Goal: Information Seeking & Learning: Learn about a topic

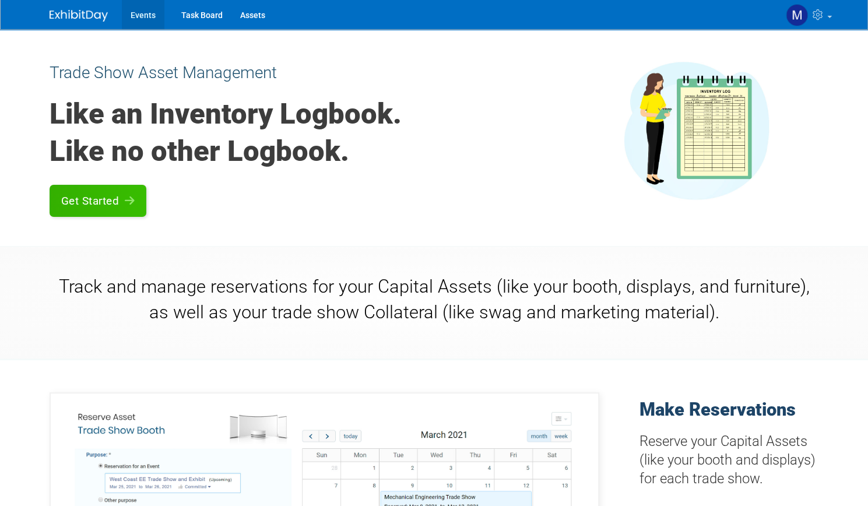
click at [138, 18] on link "Events" at bounding box center [143, 14] width 43 height 29
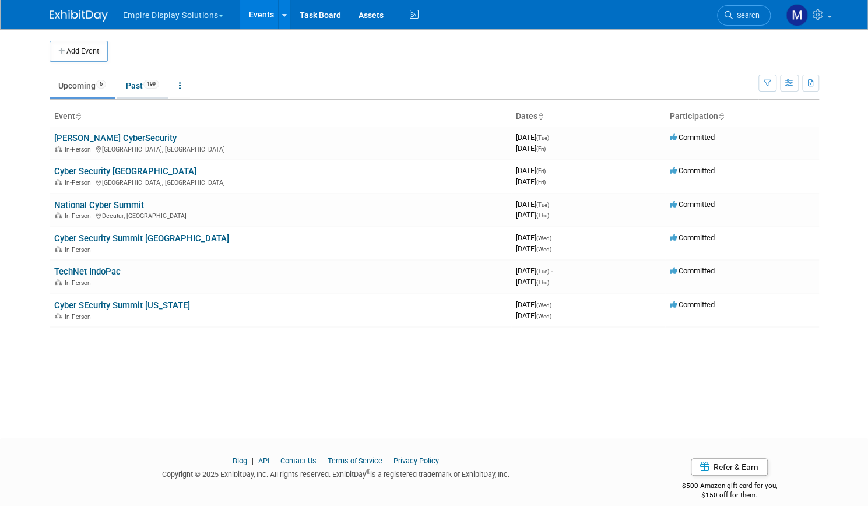
click at [129, 86] on link "Past 199" at bounding box center [142, 86] width 51 height 22
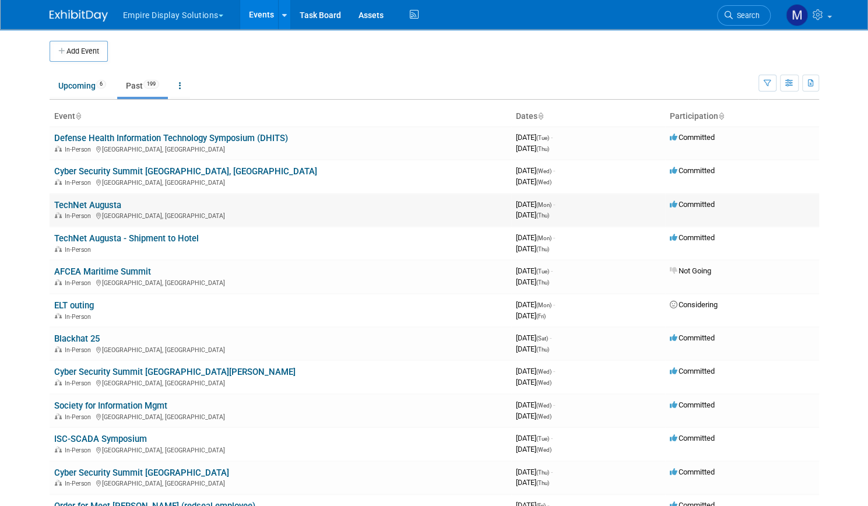
click at [108, 200] on link "TechNet Augusta" at bounding box center [87, 205] width 67 height 10
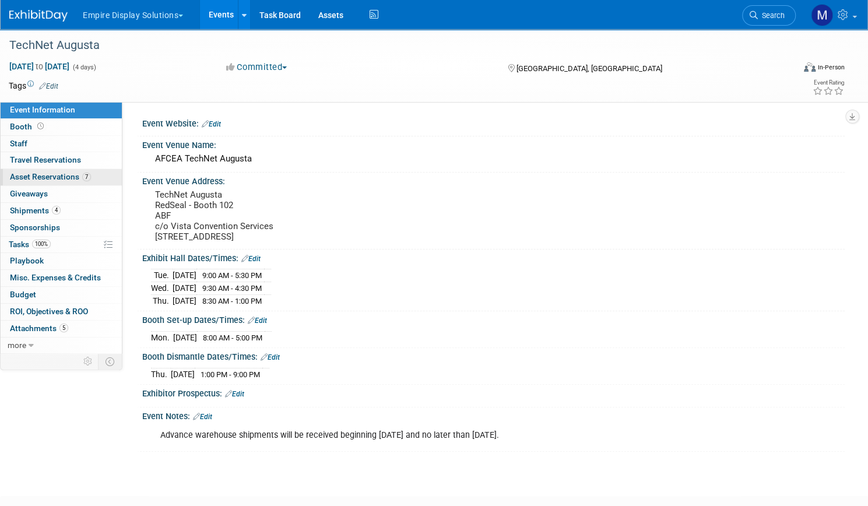
click at [91, 175] on span "Asset Reservations 7" at bounding box center [50, 176] width 81 height 9
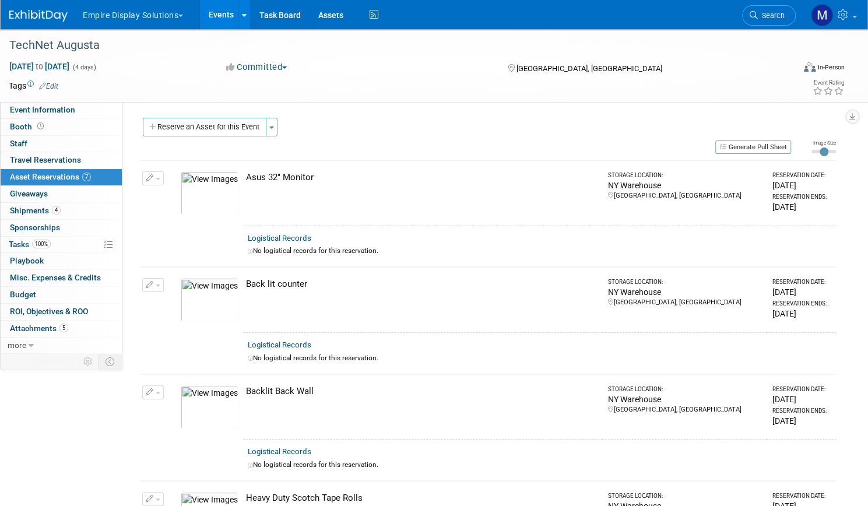
click at [243, 14] on link "Events" at bounding box center [221, 14] width 43 height 29
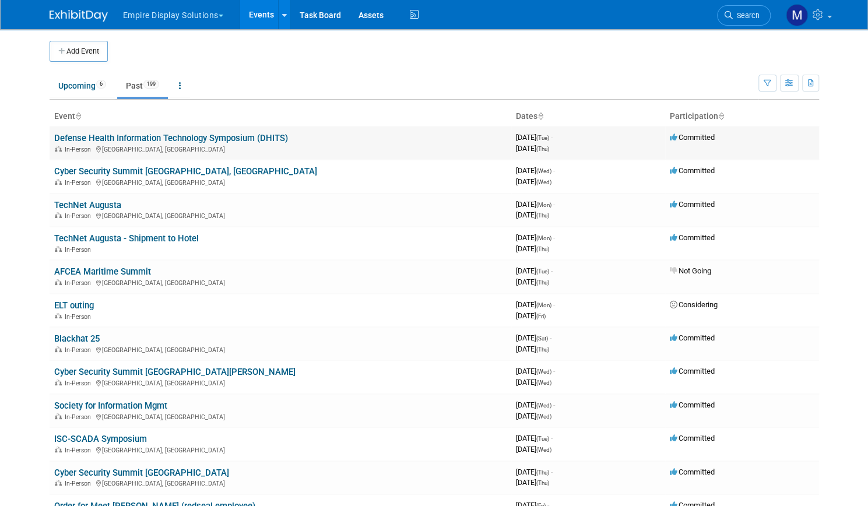
click at [171, 136] on link "Defense Health Information Technology Symposium (DHITS)" at bounding box center [171, 138] width 234 height 10
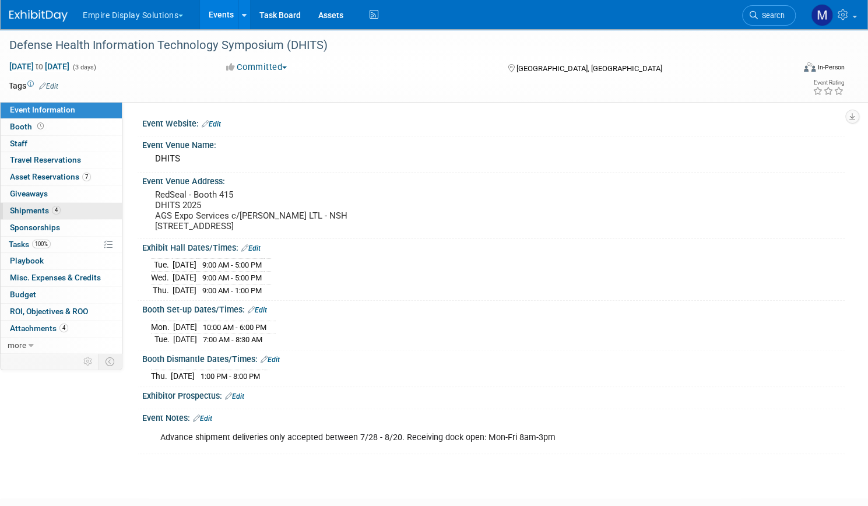
click at [61, 206] on span "Shipments 4" at bounding box center [35, 210] width 51 height 9
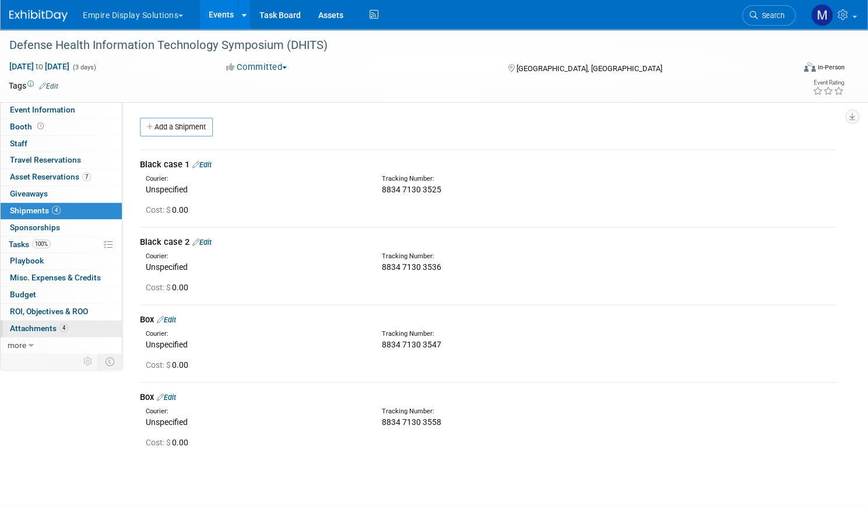
click at [68, 325] on span "Attachments 4" at bounding box center [39, 328] width 58 height 9
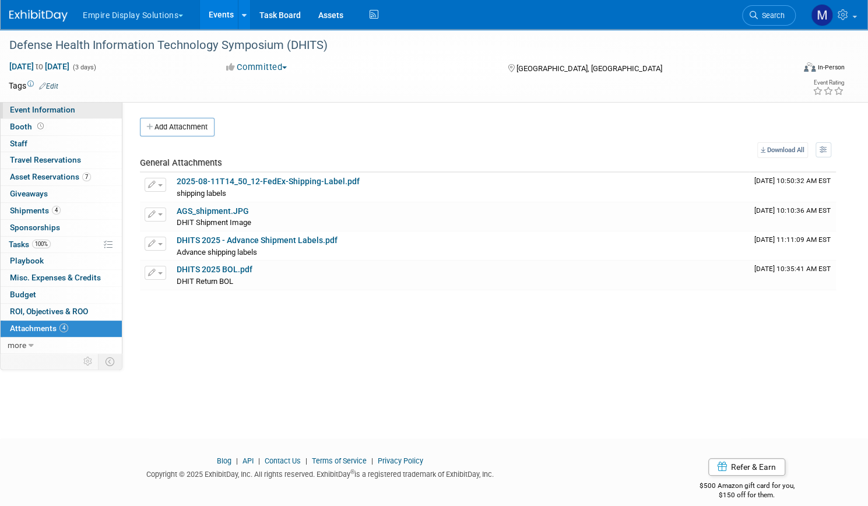
click at [75, 106] on span "Event Information" at bounding box center [42, 109] width 65 height 9
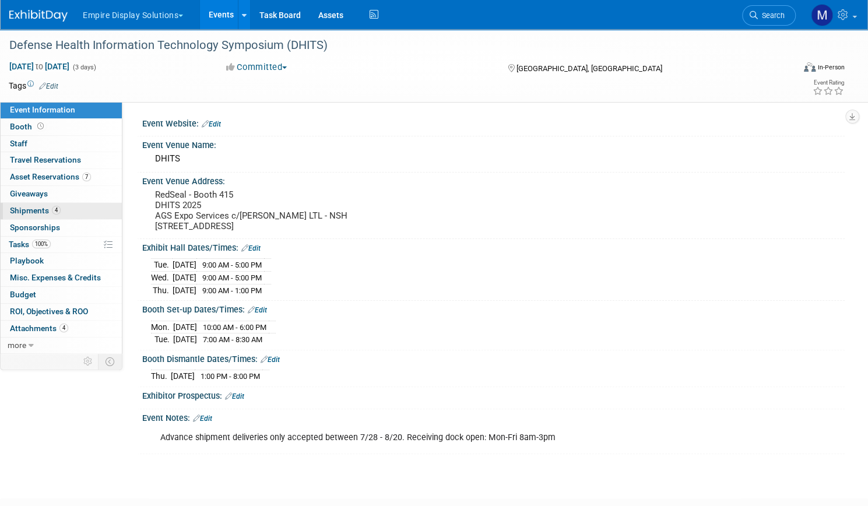
click at [61, 214] on span "Shipments 4" at bounding box center [35, 210] width 51 height 9
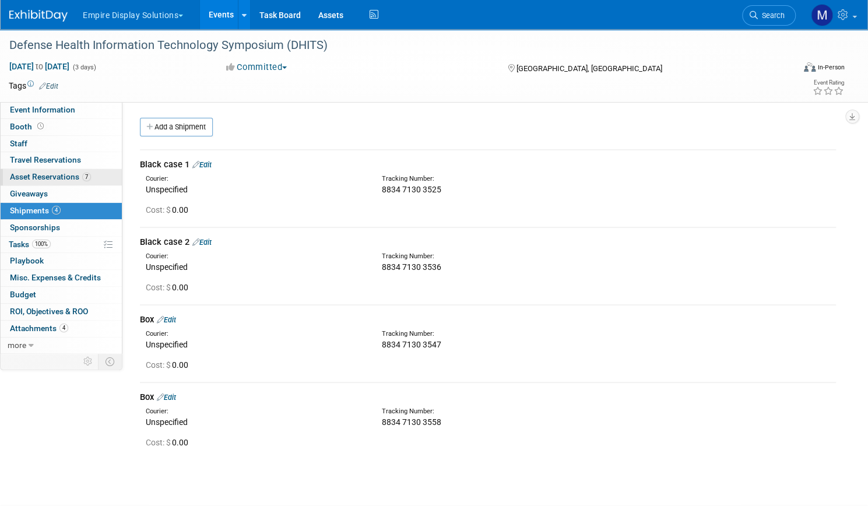
click at [74, 172] on span "Asset Reservations 7" at bounding box center [50, 176] width 81 height 9
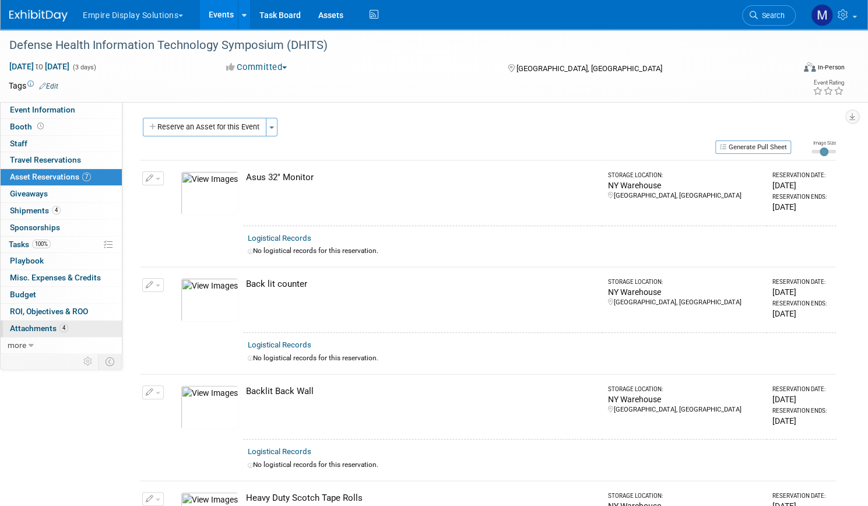
click at [68, 325] on span "Attachments 4" at bounding box center [39, 328] width 58 height 9
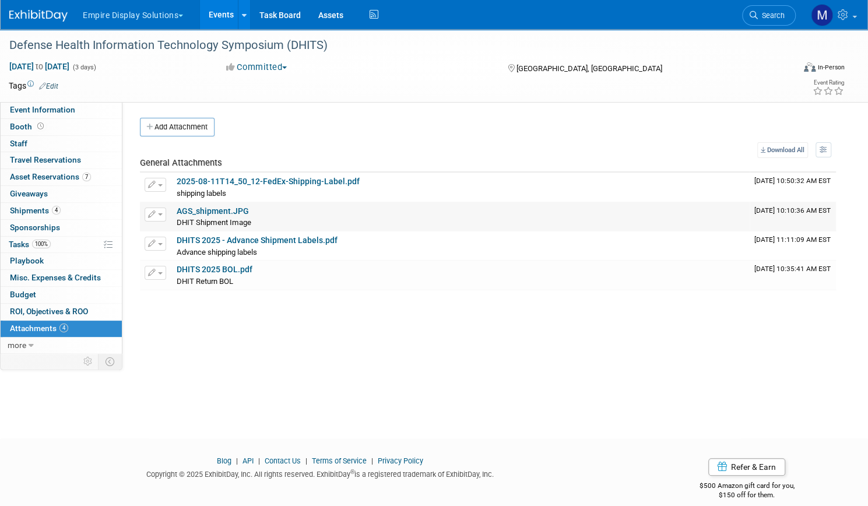
click at [249, 209] on link "AGS_shipment.JPG" at bounding box center [213, 210] width 72 height 9
click at [252, 269] on link "DHITS 2025 BOL.pdf" at bounding box center [215, 269] width 76 height 9
click at [67, 345] on link "more" at bounding box center [61, 346] width 121 height 16
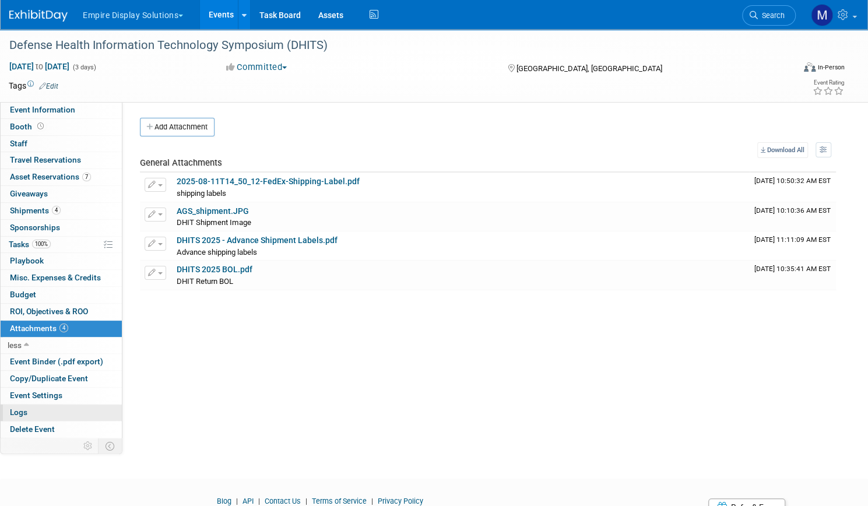
click at [71, 405] on link "Logs" at bounding box center [61, 413] width 121 height 16
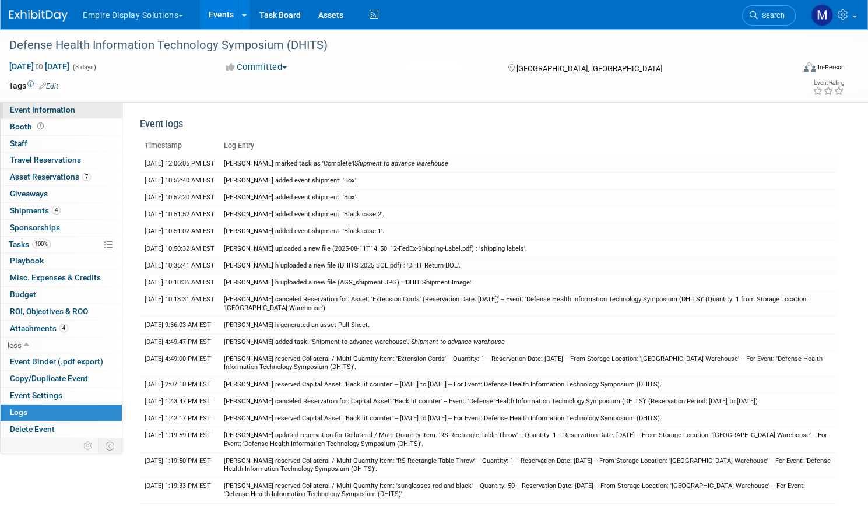
click at [75, 106] on span "Event Information" at bounding box center [42, 109] width 65 height 9
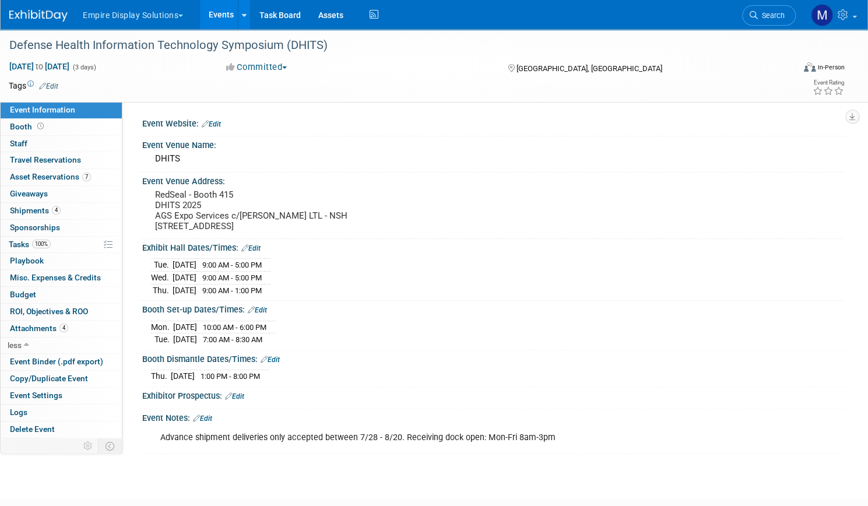
click at [243, 15] on link "Events" at bounding box center [221, 14] width 43 height 29
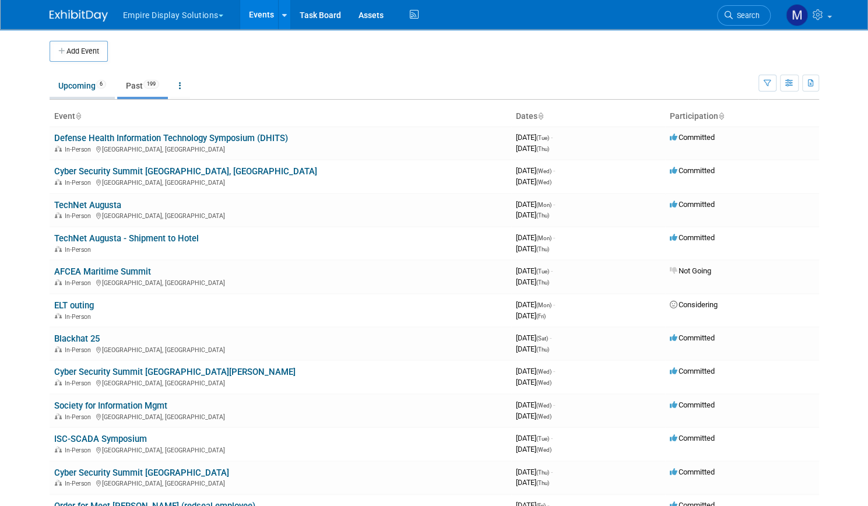
click at [75, 88] on link "Upcoming 6" at bounding box center [82, 86] width 65 height 22
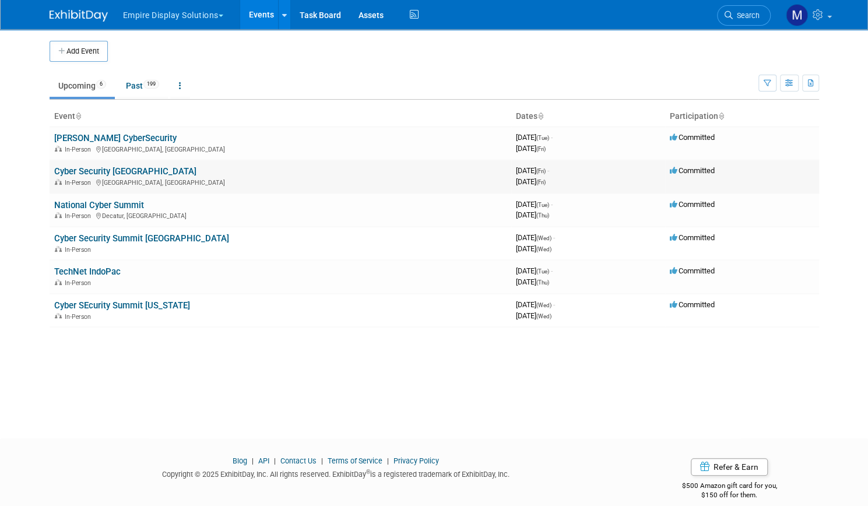
click at [116, 172] on link "Cyber Security [GEOGRAPHIC_DATA]" at bounding box center [125, 171] width 142 height 10
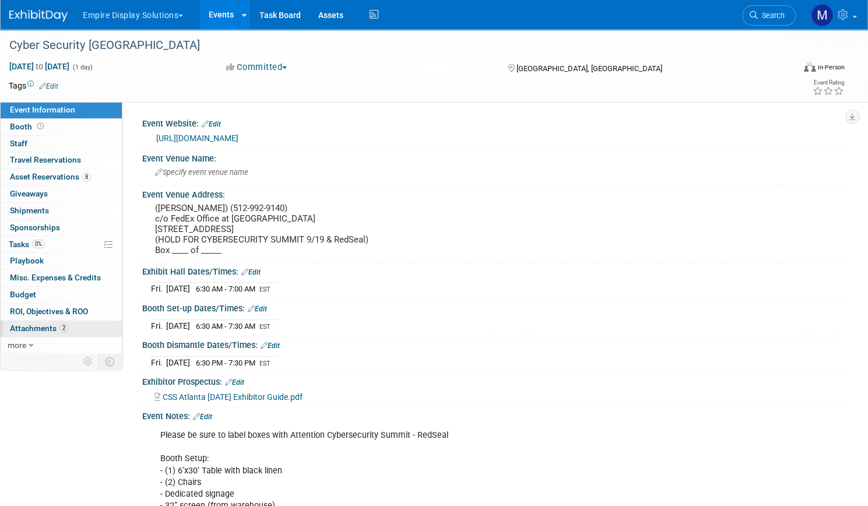
click at [68, 324] on span "Attachments 2" at bounding box center [39, 328] width 58 height 9
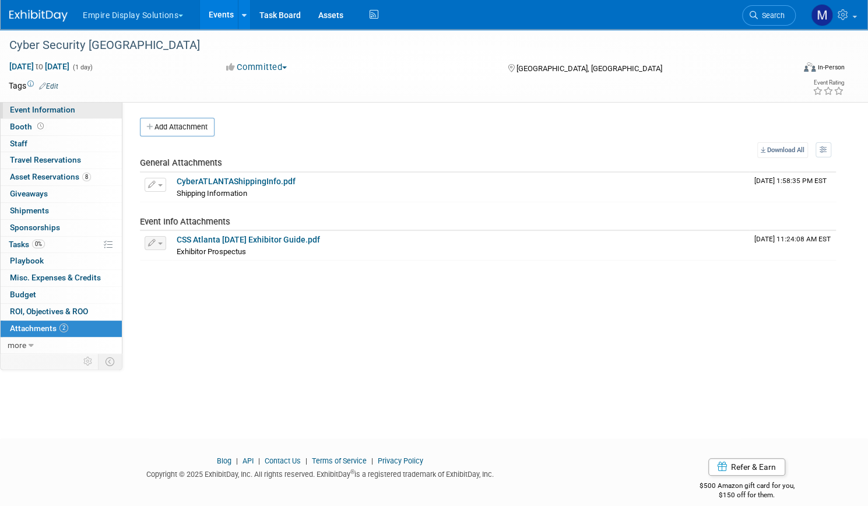
click at [75, 113] on span "Event Information" at bounding box center [42, 109] width 65 height 9
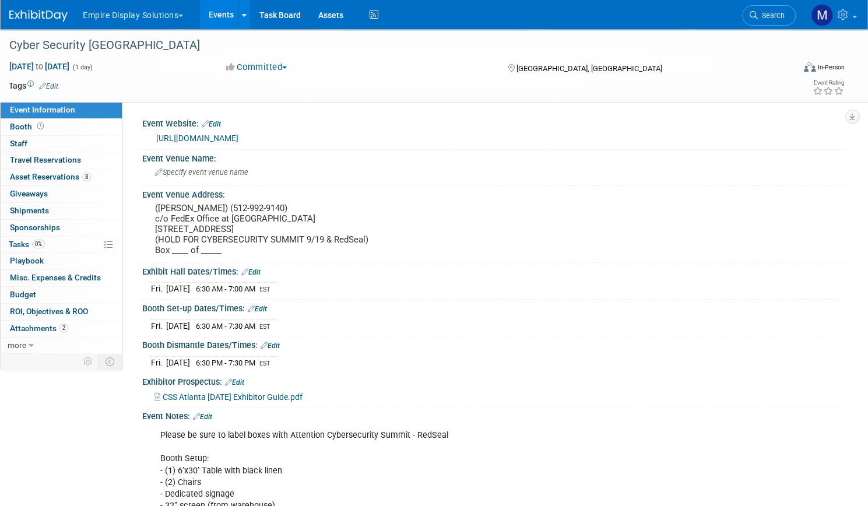
click at [0, 392] on div "Cyber Security Atlanta Sep 19, 2025 to Sep 19, 2025 (1 day) Sep 19, 2025 to Sep…" at bounding box center [434, 293] width 868 height 528
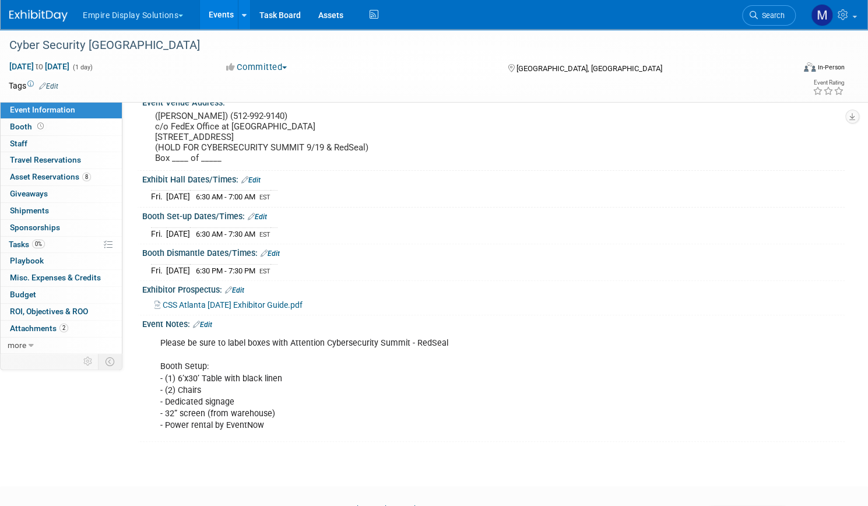
scroll to position [93, 0]
click at [89, 174] on span "Asset Reservations 8" at bounding box center [50, 176] width 81 height 9
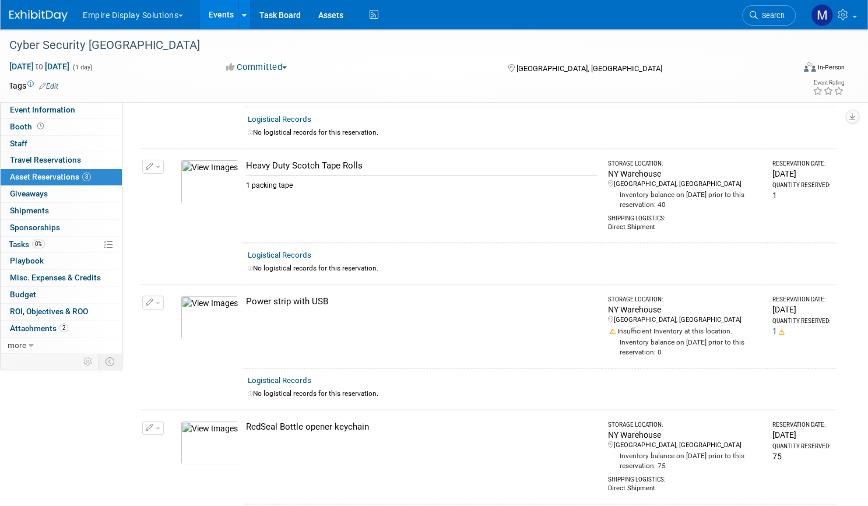
scroll to position [0, 0]
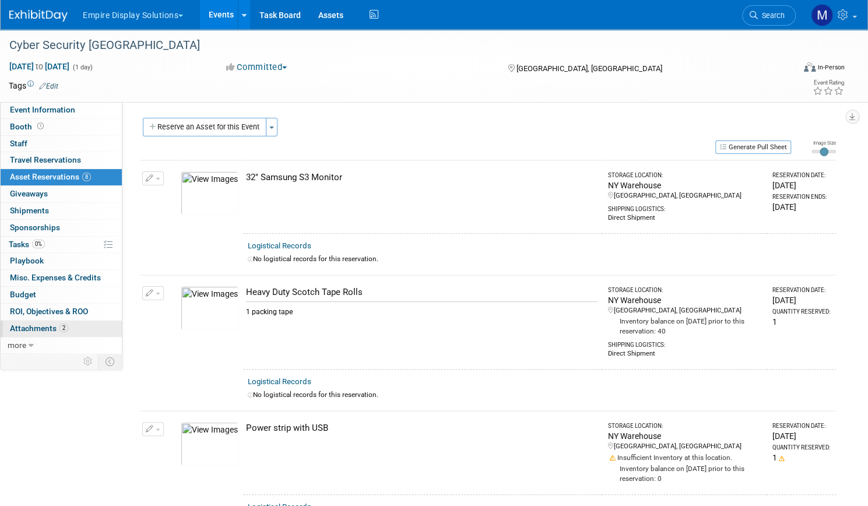
click at [68, 327] on span "Attachments 2" at bounding box center [39, 328] width 58 height 9
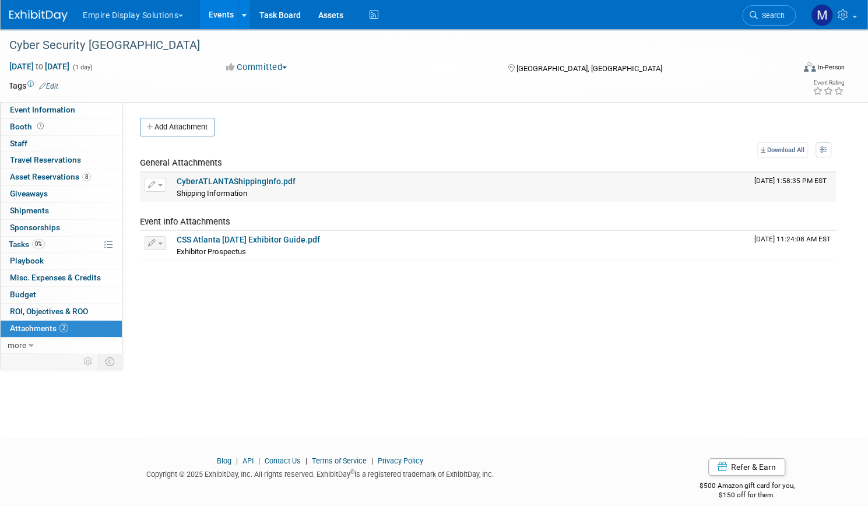
click at [293, 179] on link "CyberATLANTAShippingInfo.pdf" at bounding box center [236, 181] width 119 height 9
click at [75, 105] on span "Event Information" at bounding box center [42, 109] width 65 height 9
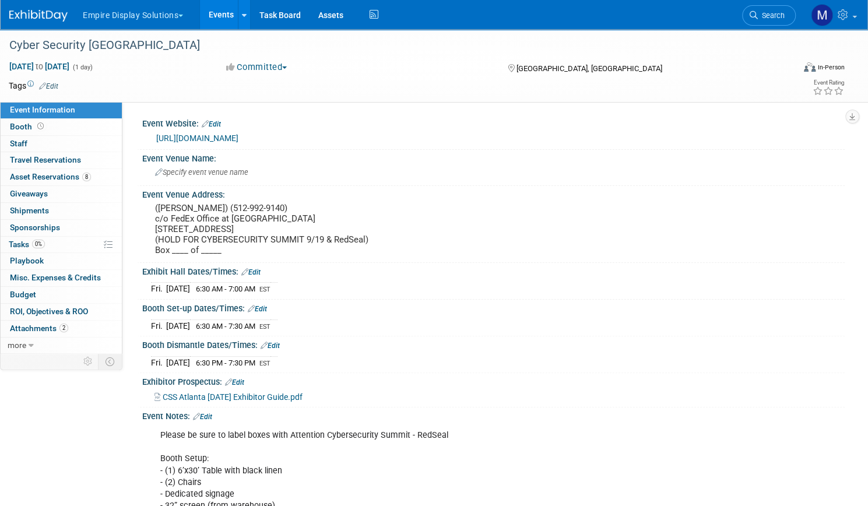
click at [243, 9] on link "Events" at bounding box center [221, 14] width 43 height 29
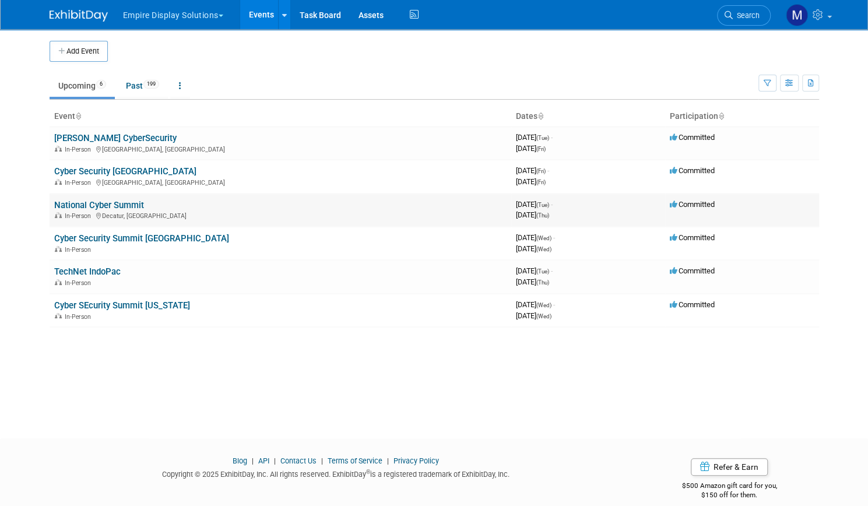
click at [112, 202] on link "National Cyber Summit" at bounding box center [99, 205] width 90 height 10
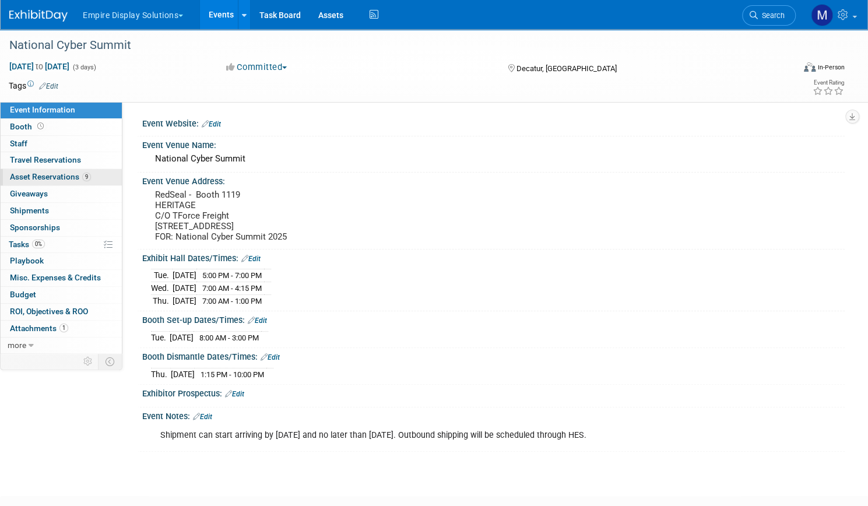
click at [83, 178] on span "Asset Reservations 9" at bounding box center [50, 176] width 81 height 9
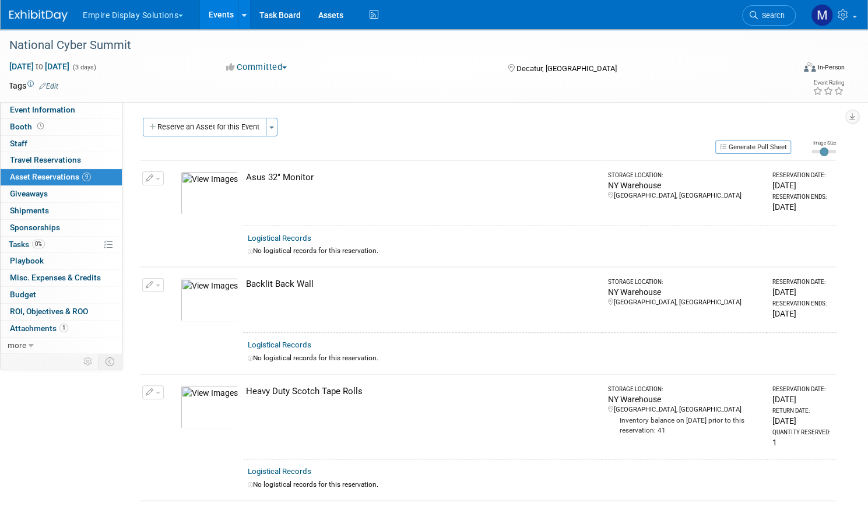
click at [243, 10] on link "Events" at bounding box center [221, 14] width 43 height 29
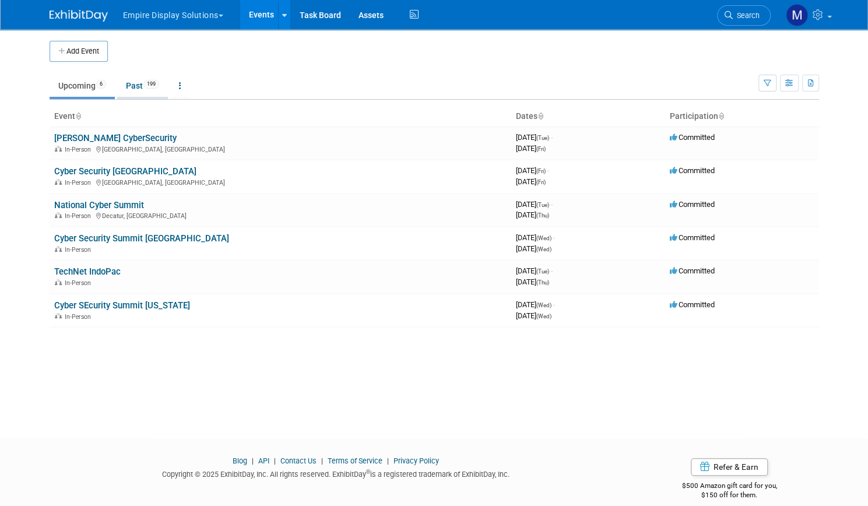
click at [131, 88] on link "Past 199" at bounding box center [142, 86] width 51 height 22
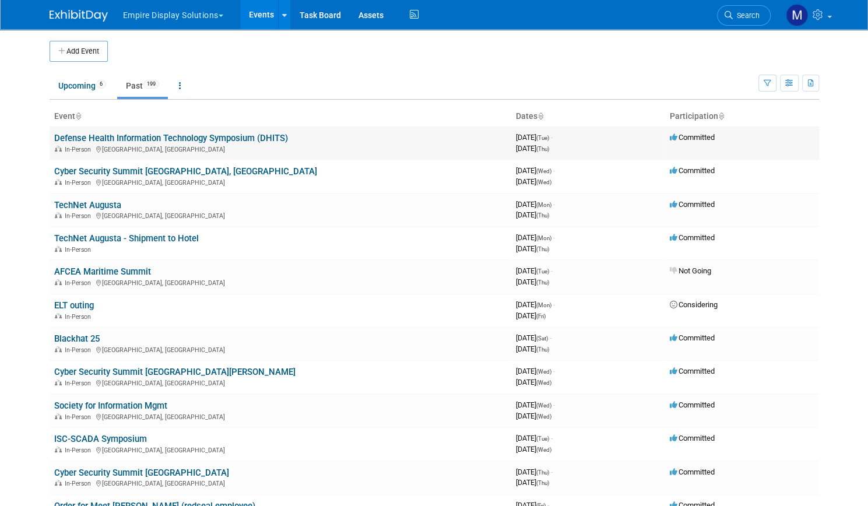
click at [163, 135] on link "Defense Health Information Technology Symposium (DHITS)" at bounding box center [171, 138] width 234 height 10
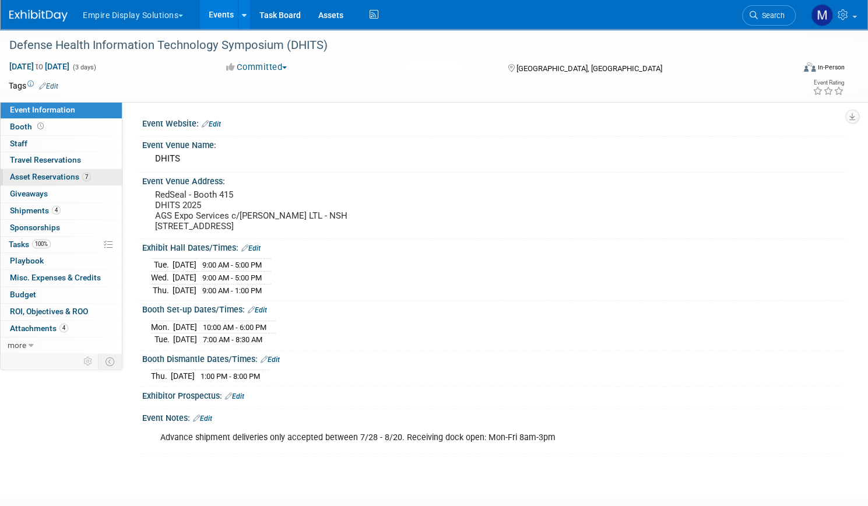
click at [91, 178] on span "Asset Reservations 7" at bounding box center [50, 176] width 81 height 9
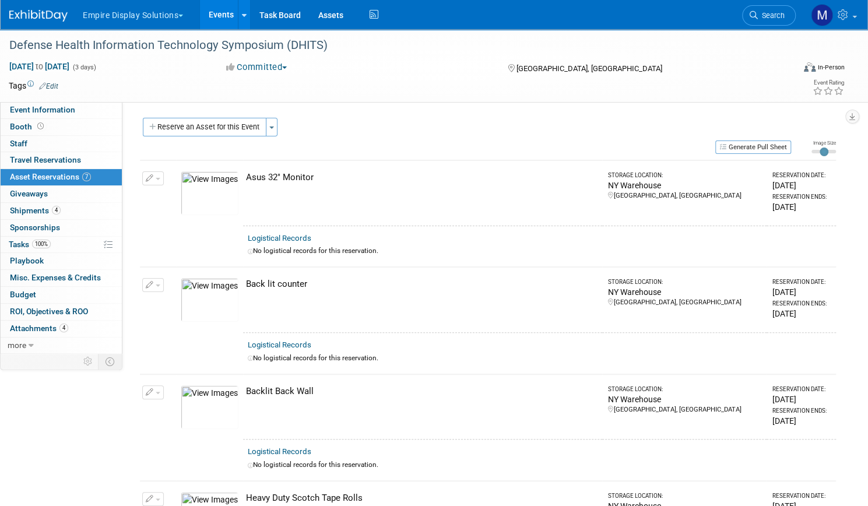
click at [238, 406] on img at bounding box center [210, 407] width 58 height 44
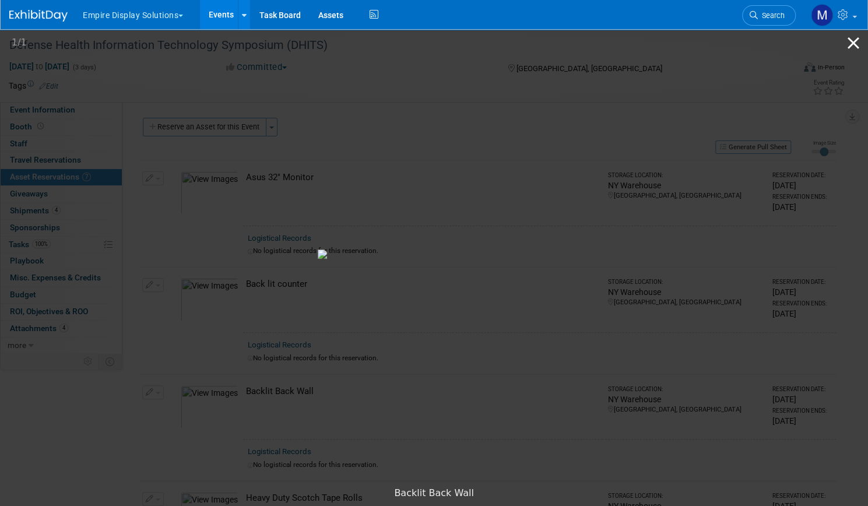
click at [850, 40] on button "Close gallery" at bounding box center [853, 42] width 29 height 27
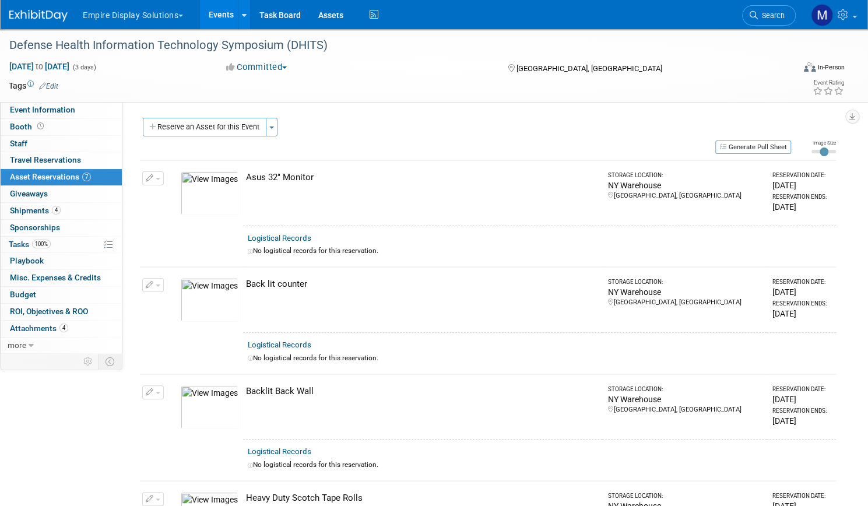
click at [243, 18] on link "Events" at bounding box center [221, 14] width 43 height 29
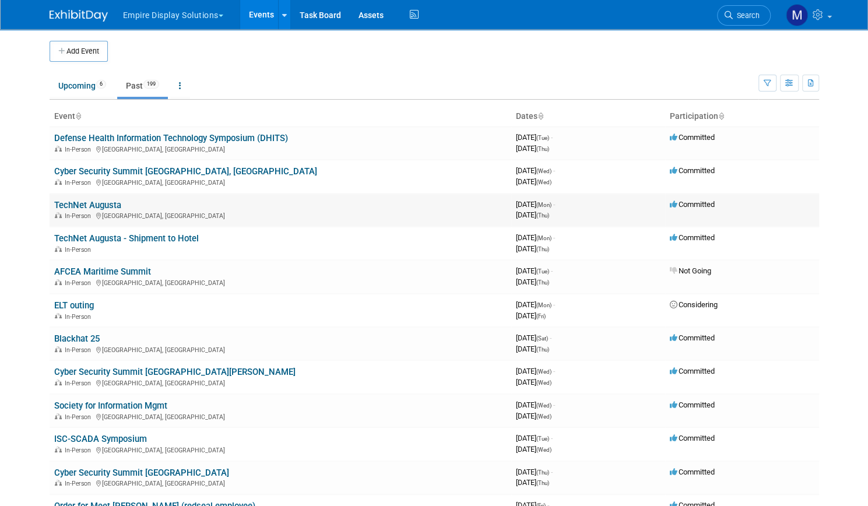
click at [90, 203] on link "TechNet Augusta" at bounding box center [87, 205] width 67 height 10
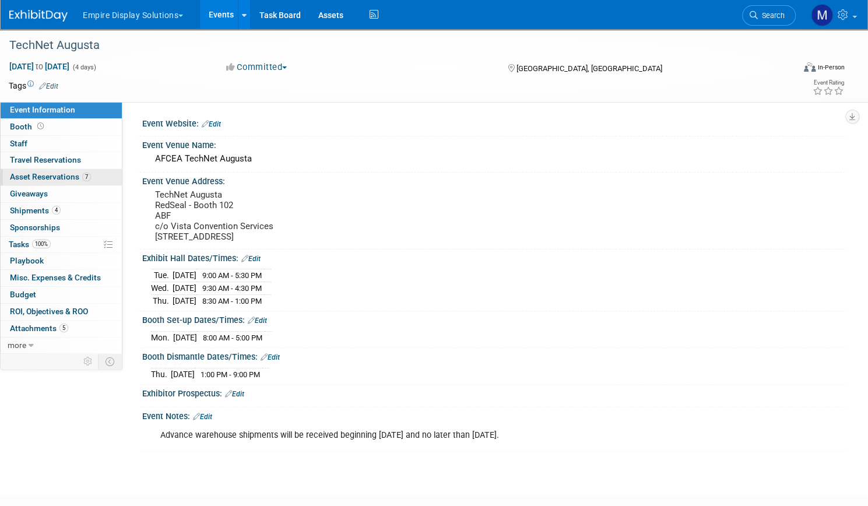
click at [83, 175] on span "Asset Reservations 7" at bounding box center [50, 176] width 81 height 9
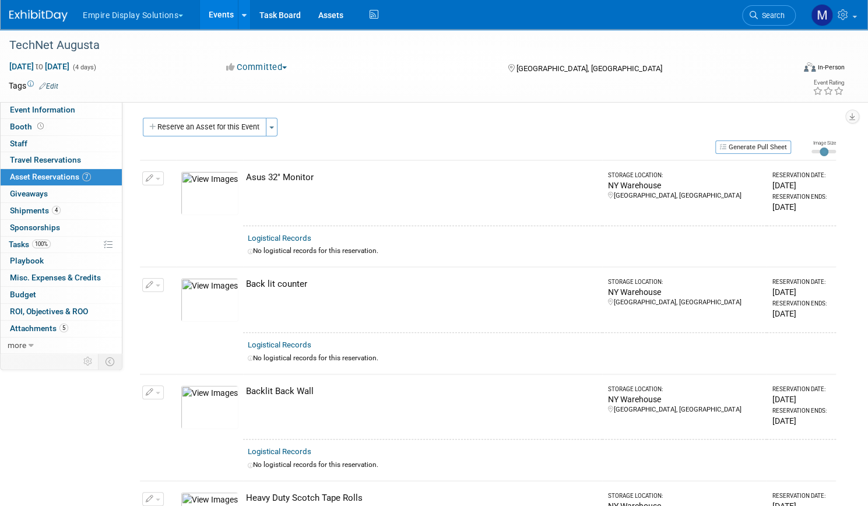
click at [238, 401] on img at bounding box center [210, 407] width 58 height 44
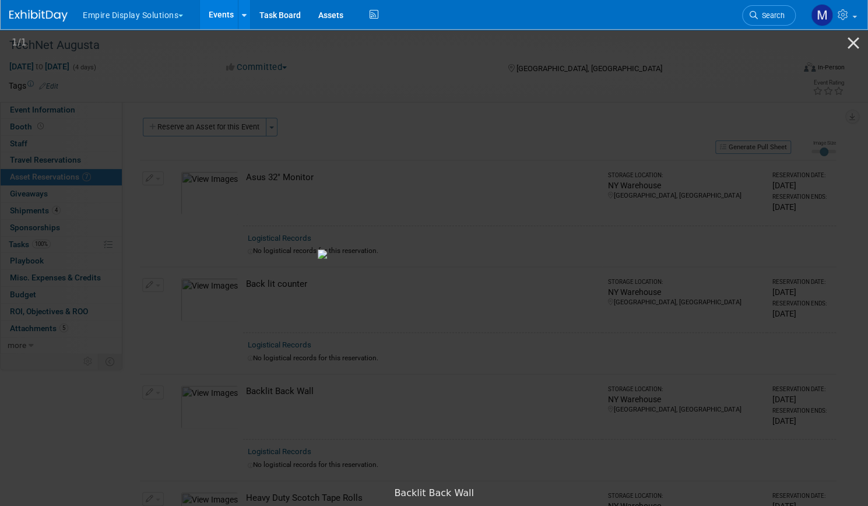
click at [29, 101] on picture at bounding box center [434, 254] width 868 height 454
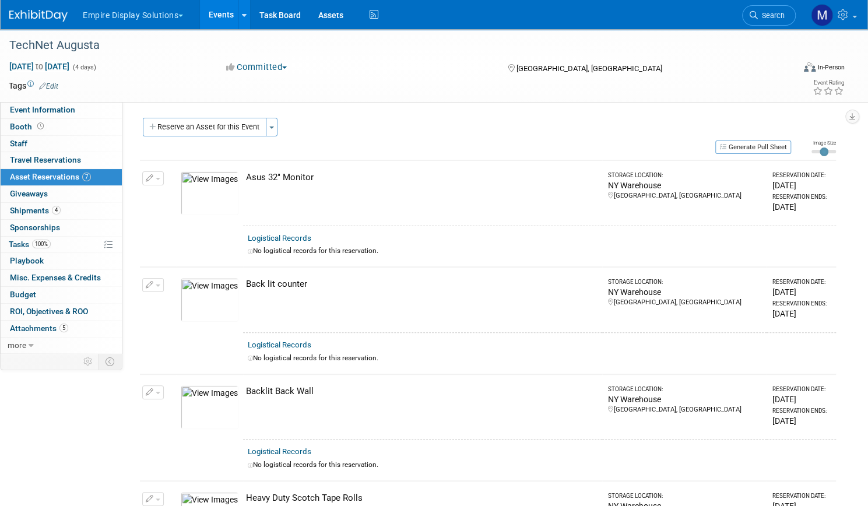
click at [243, 19] on link "Events" at bounding box center [221, 14] width 43 height 29
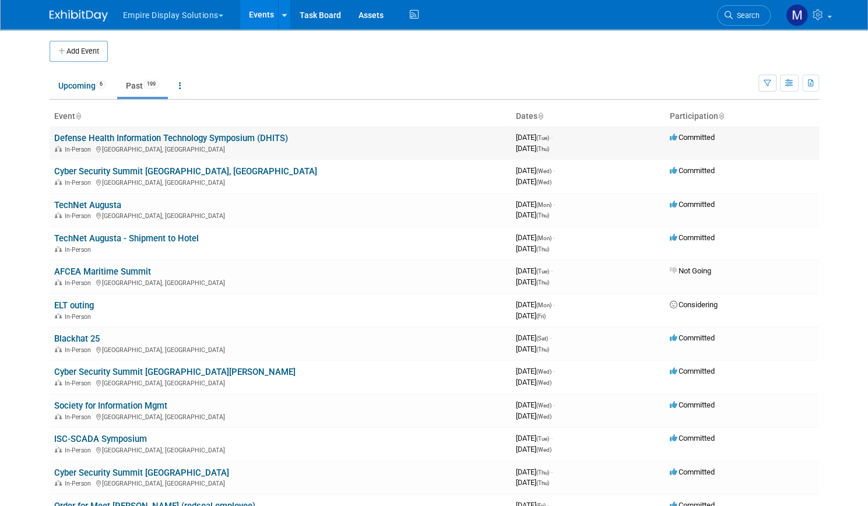
click at [157, 136] on link "Defense Health Information Technology Symposium (DHITS)" at bounding box center [171, 138] width 234 height 10
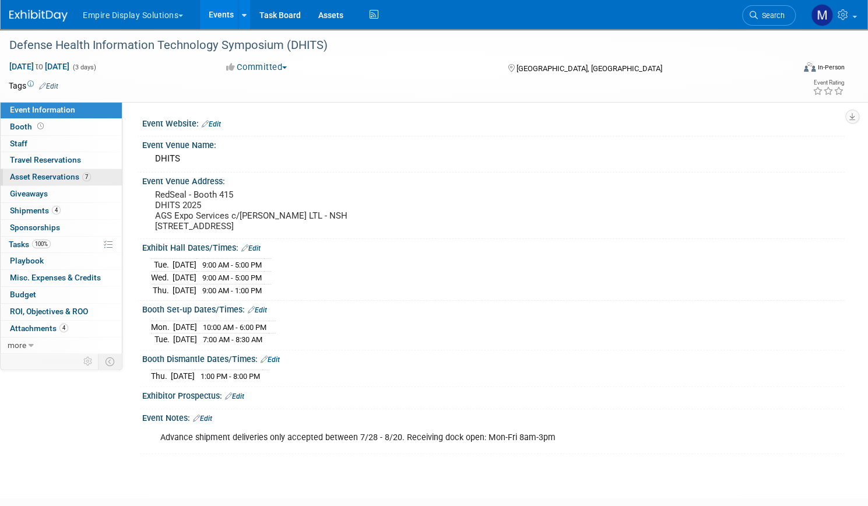
click at [83, 177] on span "Asset Reservations 7" at bounding box center [50, 176] width 81 height 9
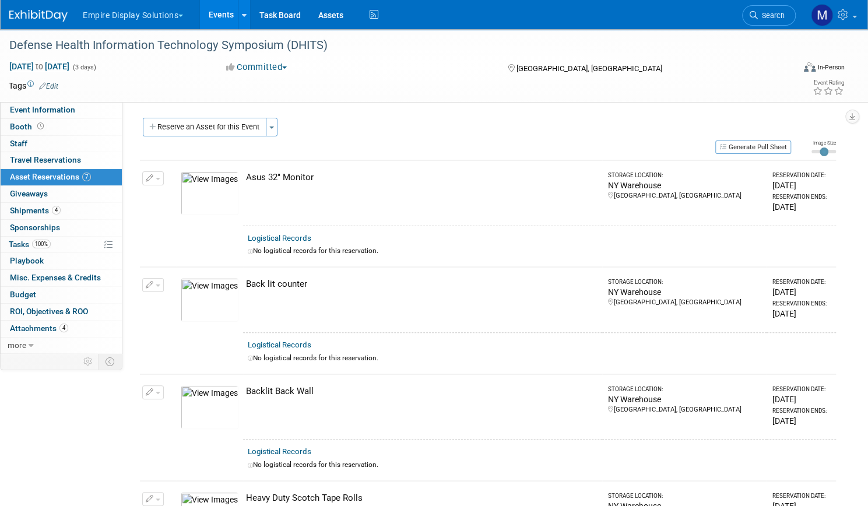
click at [243, 18] on link "Events" at bounding box center [221, 14] width 43 height 29
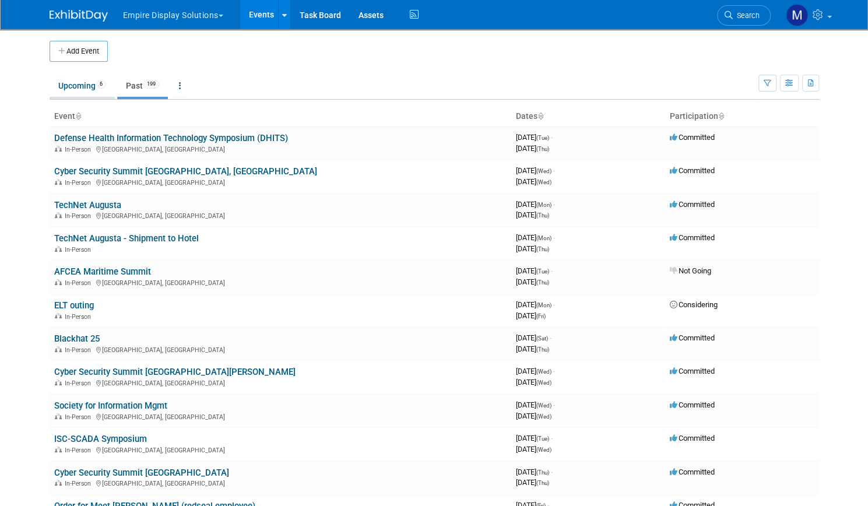
click at [68, 85] on link "Upcoming 6" at bounding box center [82, 86] width 65 height 22
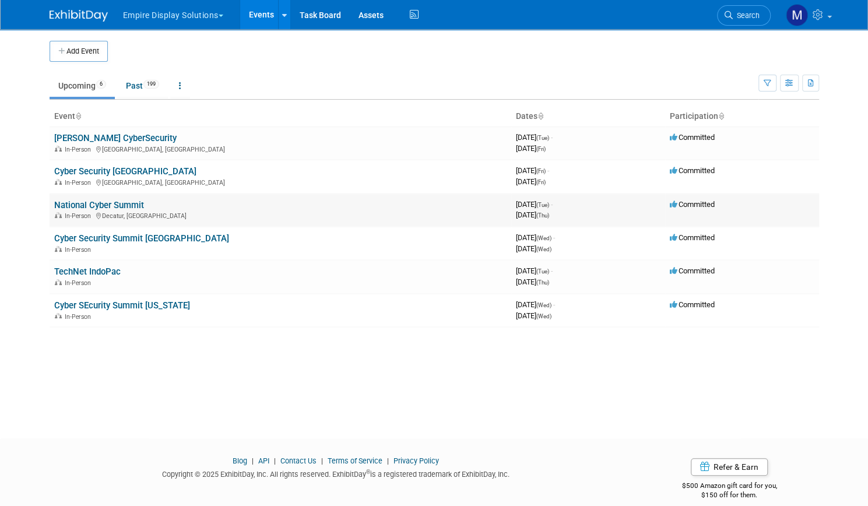
click at [83, 201] on link "National Cyber Summit" at bounding box center [99, 205] width 90 height 10
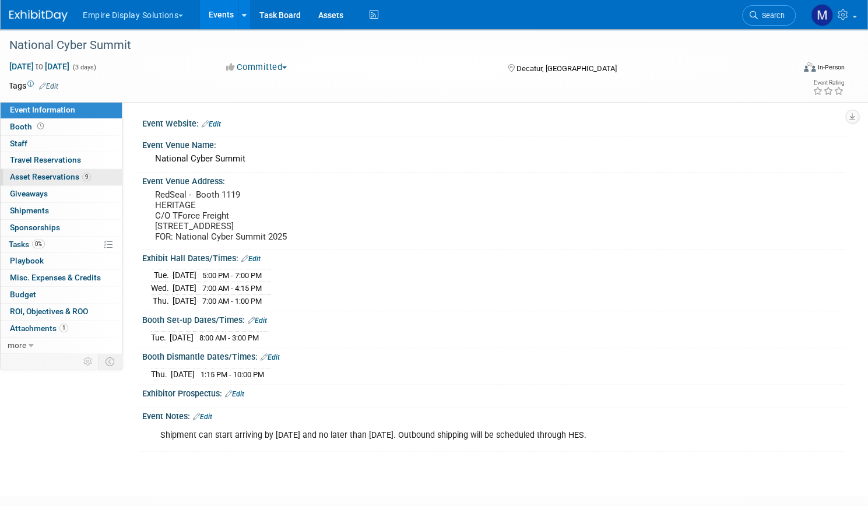
click at [93, 170] on link "9 Asset Reservations 9" at bounding box center [61, 177] width 121 height 16
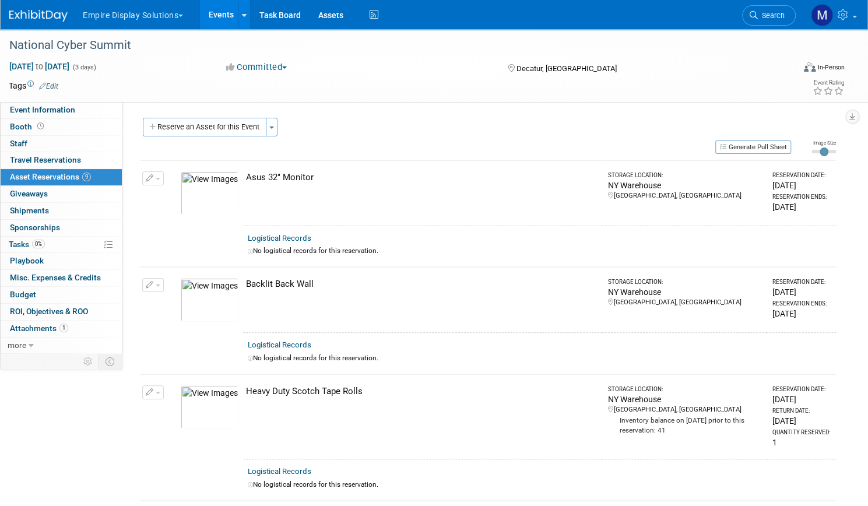
click at [243, 11] on link "Events" at bounding box center [221, 14] width 43 height 29
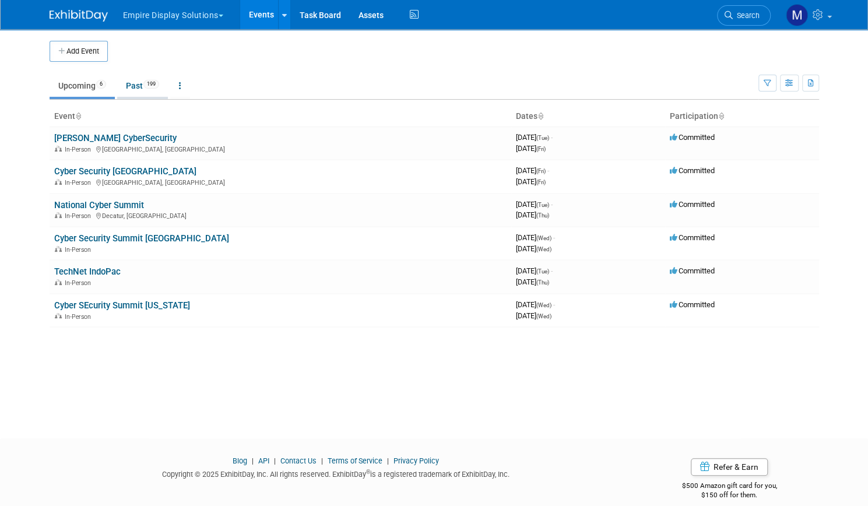
click at [127, 82] on link "Past 199" at bounding box center [142, 86] width 51 height 22
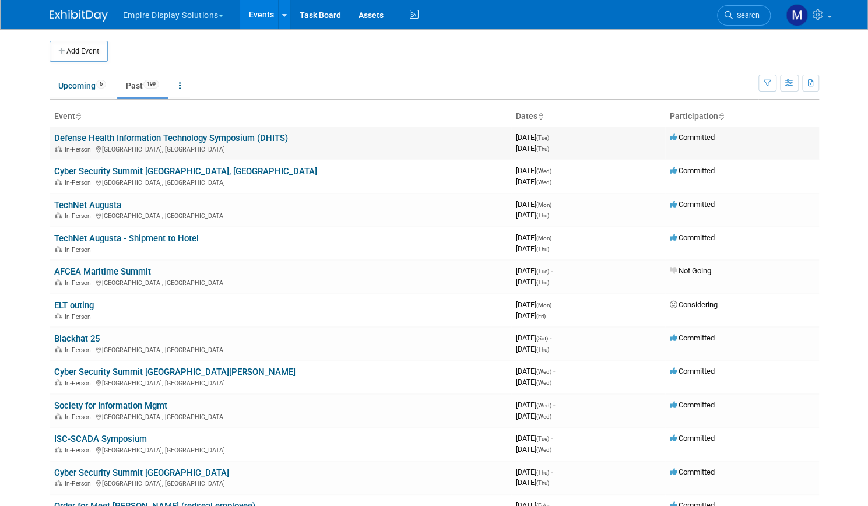
click at [122, 138] on link "Defense Health Information Technology Symposium (DHITS)" at bounding box center [171, 138] width 234 height 10
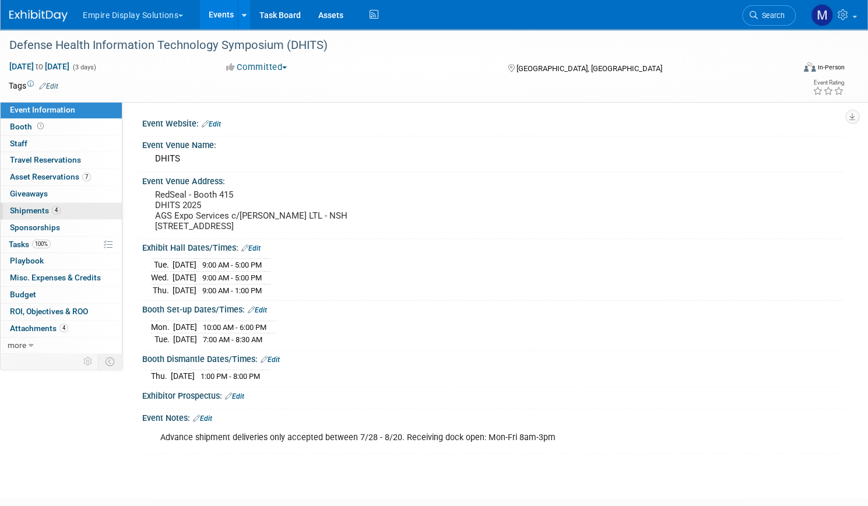
click at [61, 207] on span "Shipments 4" at bounding box center [35, 210] width 51 height 9
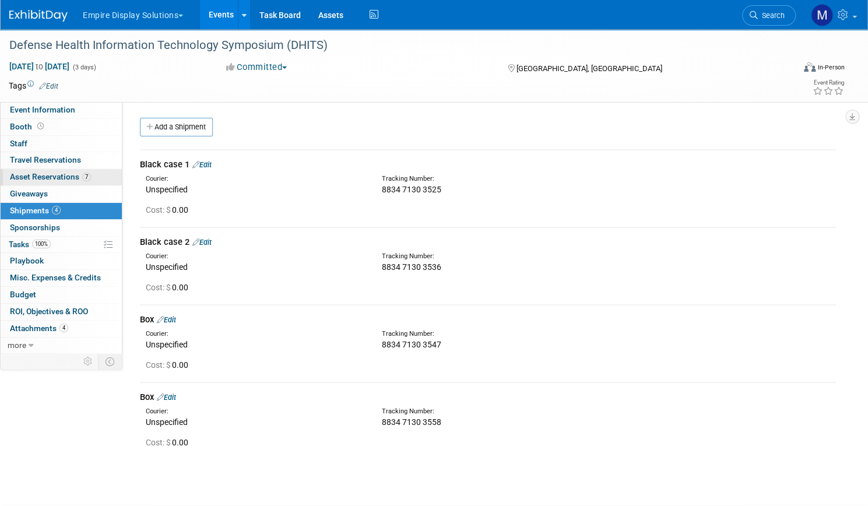
click at [70, 175] on span "Asset Reservations 7" at bounding box center [50, 176] width 81 height 9
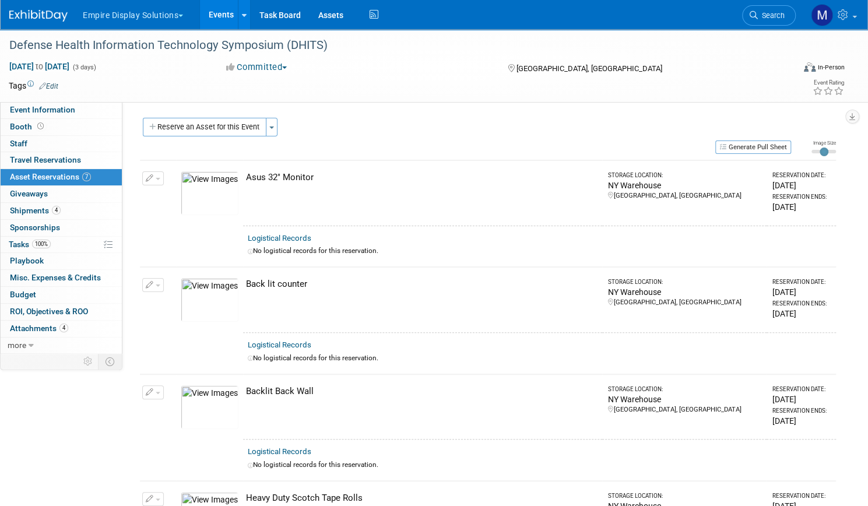
click at [243, 15] on link "Events" at bounding box center [221, 14] width 43 height 29
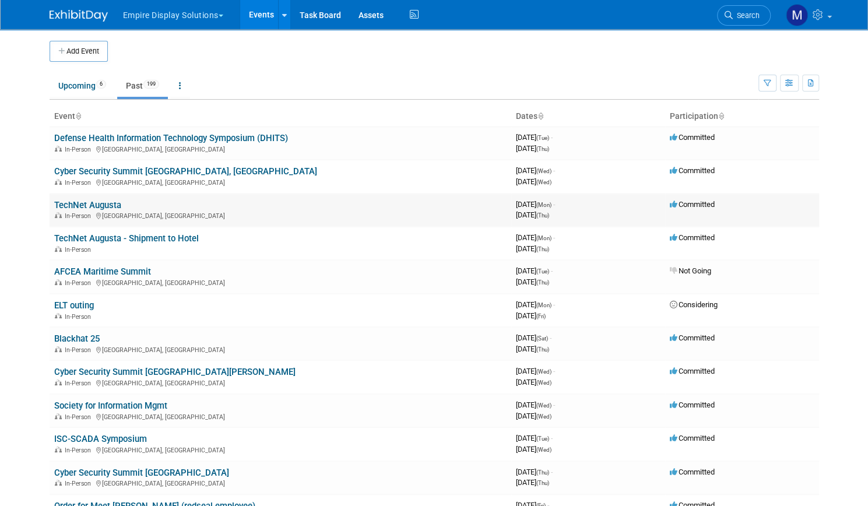
click at [79, 200] on link "TechNet Augusta" at bounding box center [87, 205] width 67 height 10
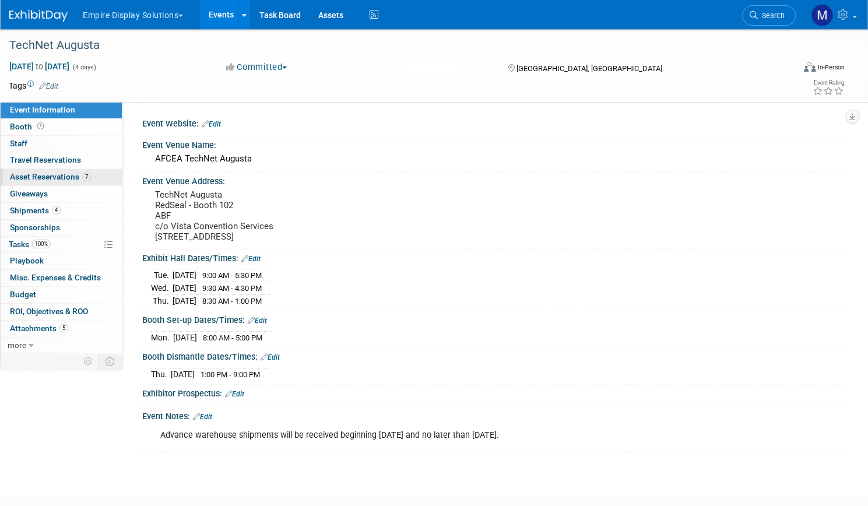
click at [87, 179] on span "Asset Reservations 7" at bounding box center [50, 176] width 81 height 9
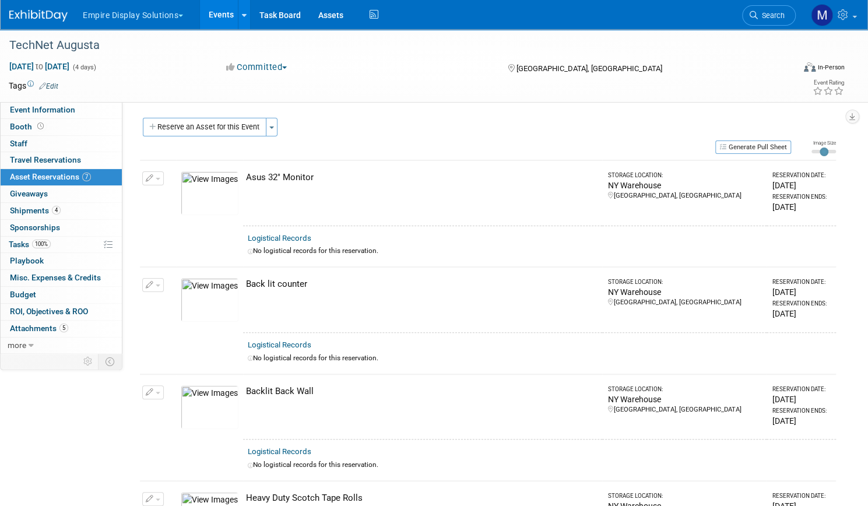
click at [243, 14] on link "Events" at bounding box center [221, 14] width 43 height 29
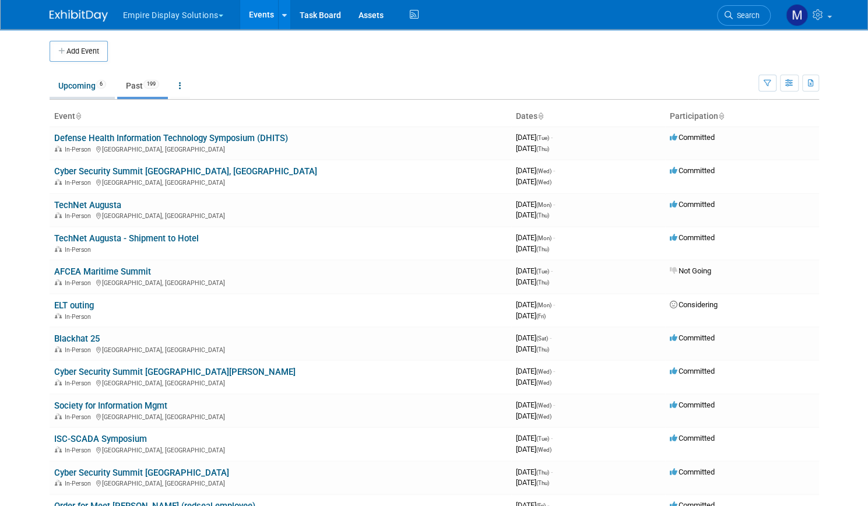
click at [78, 86] on link "Upcoming 6" at bounding box center [82, 86] width 65 height 22
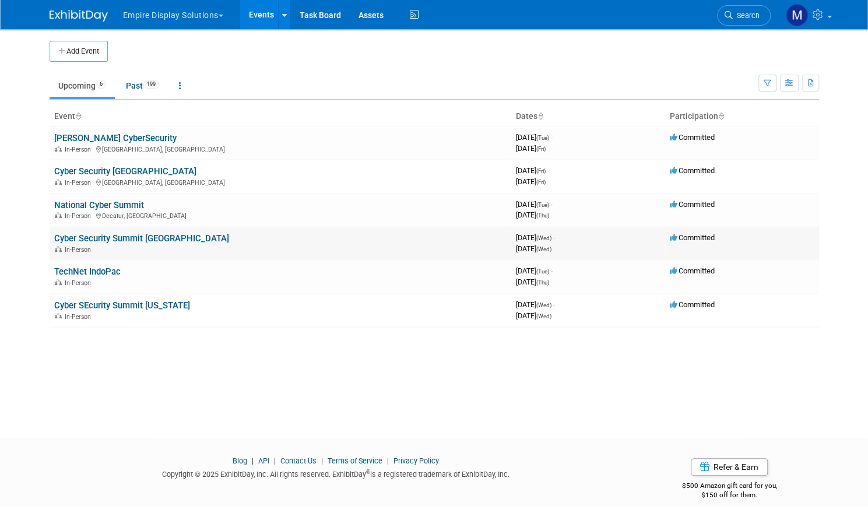
click at [92, 237] on link "Cyber Security Summit [GEOGRAPHIC_DATA]" at bounding box center [141, 238] width 175 height 10
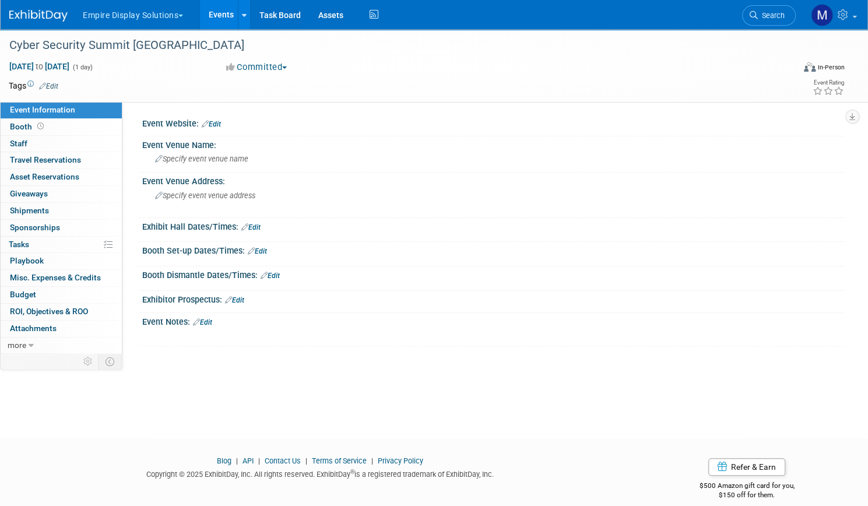
click at [243, 19] on link "Events" at bounding box center [221, 14] width 43 height 29
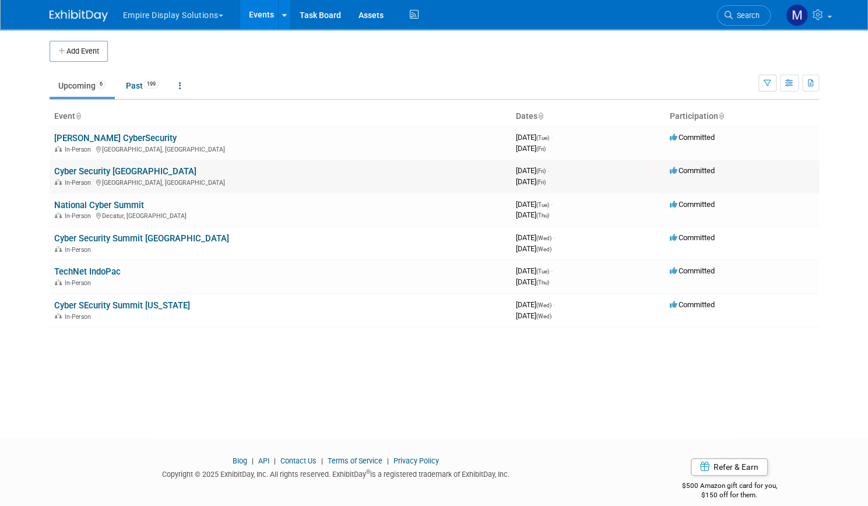
click at [108, 171] on link "Cyber Security [GEOGRAPHIC_DATA]" at bounding box center [125, 171] width 142 height 10
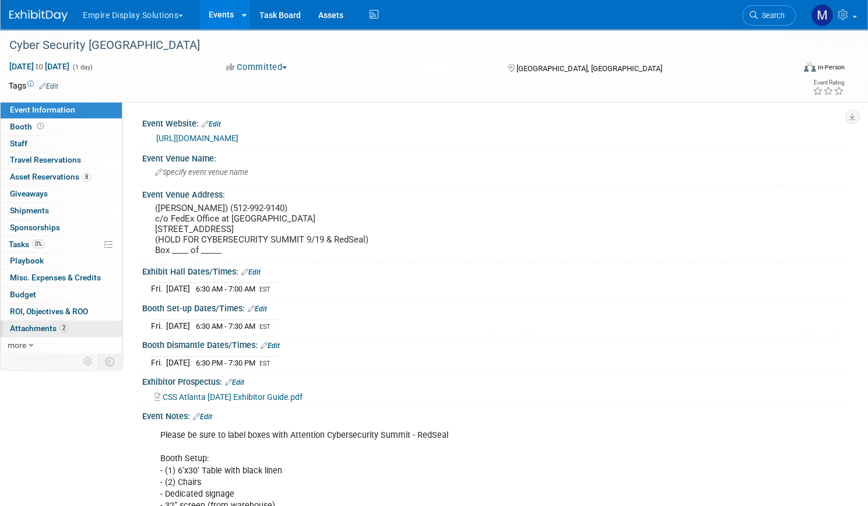
click at [68, 330] on span "Attachments 2" at bounding box center [39, 328] width 58 height 9
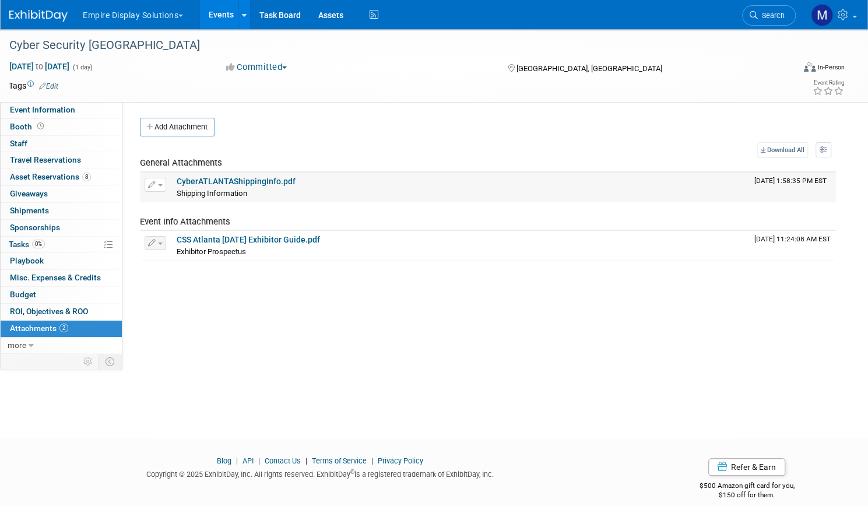
click at [275, 179] on link "CyberATLANTAShippingInfo.pdf" at bounding box center [236, 181] width 119 height 9
click at [75, 111] on span "Event Information" at bounding box center [42, 109] width 65 height 9
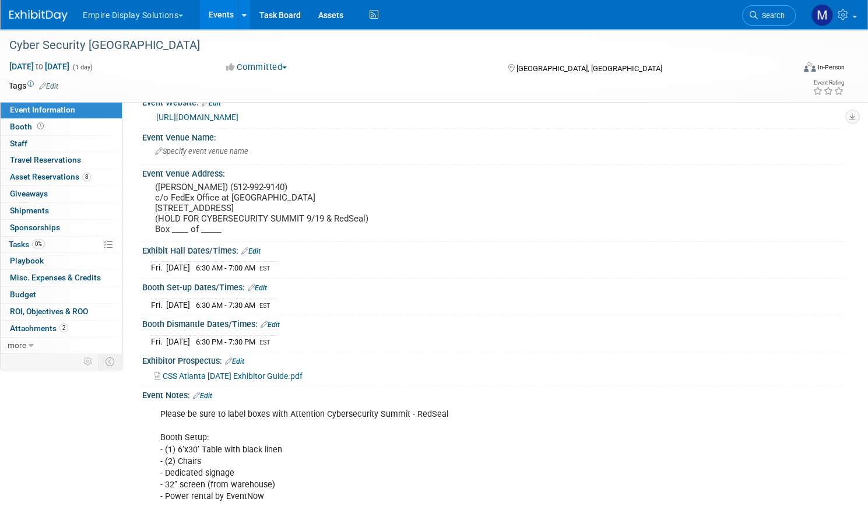
scroll to position [23, 0]
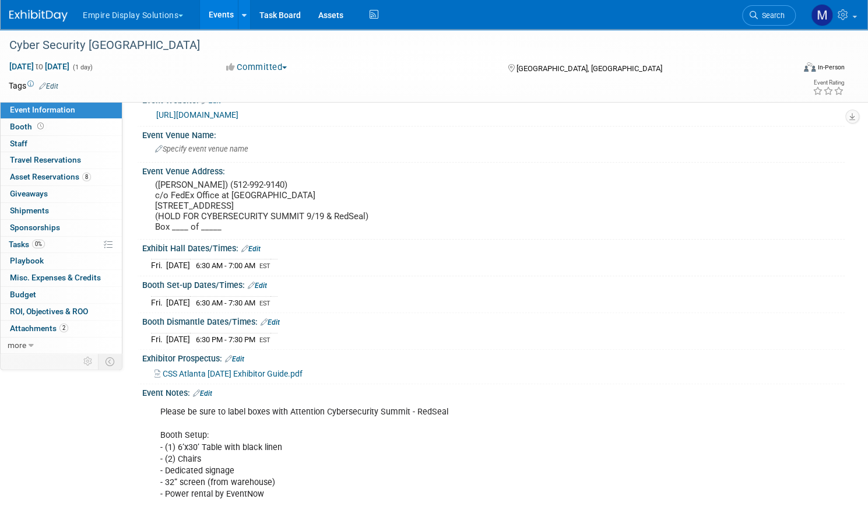
click at [243, 10] on link "Events" at bounding box center [221, 14] width 43 height 29
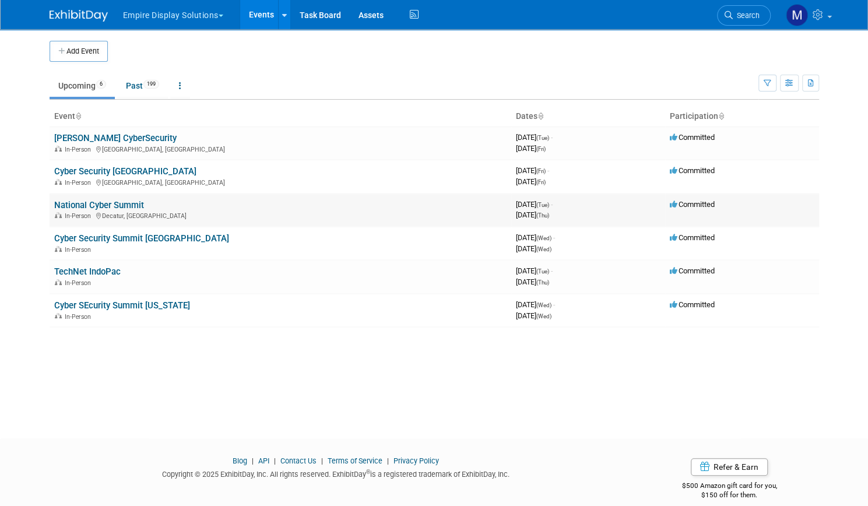
click at [85, 203] on link "National Cyber Summit" at bounding box center [99, 205] width 90 height 10
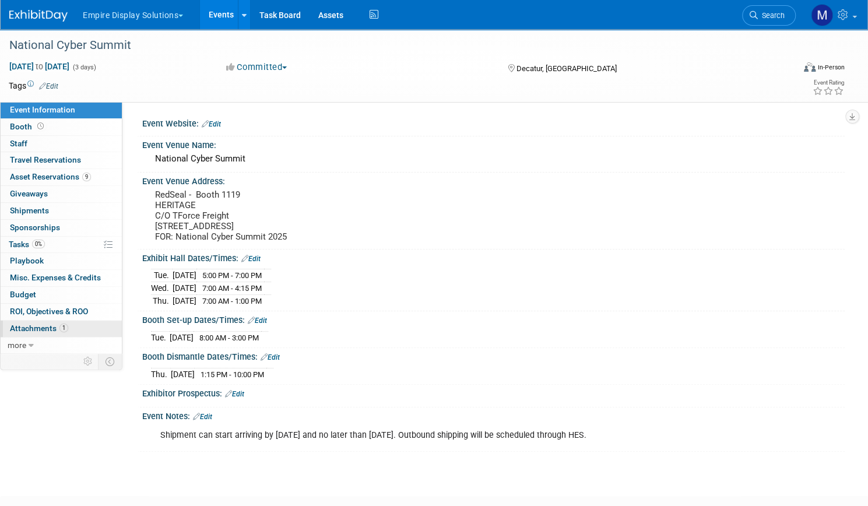
click at [68, 327] on span "Attachments 1" at bounding box center [39, 328] width 58 height 9
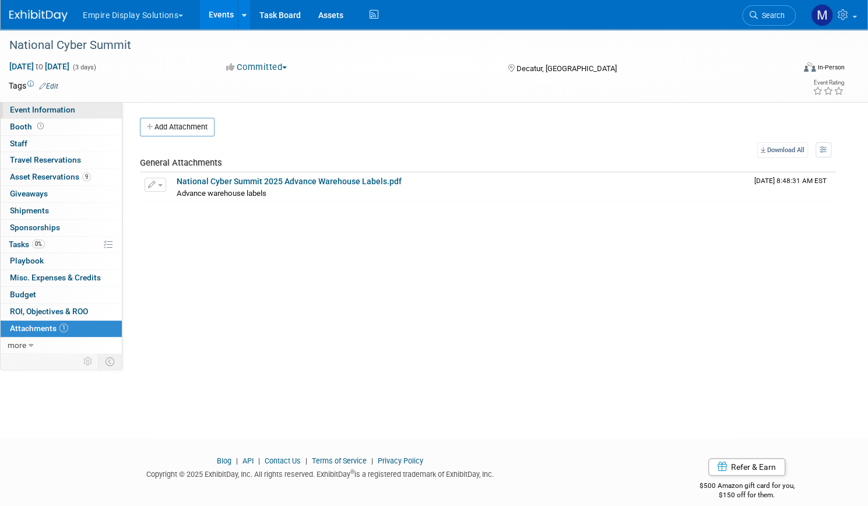
click at [69, 106] on span "Event Information" at bounding box center [42, 109] width 65 height 9
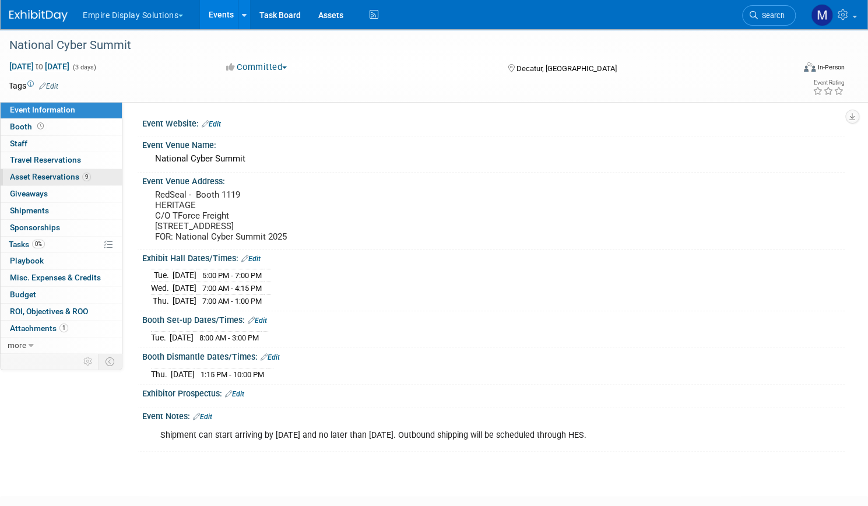
click at [91, 180] on span "Asset Reservations 9" at bounding box center [50, 176] width 81 height 9
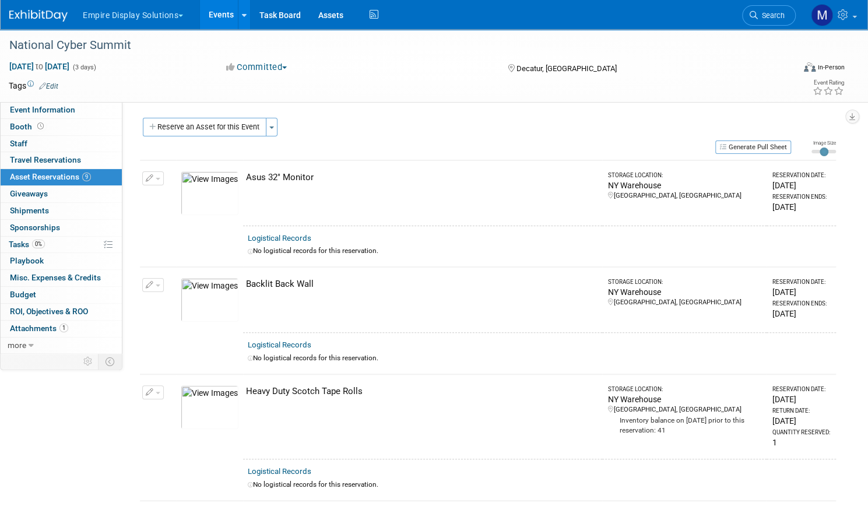
click at [192, 17] on button "Empire Display Solutions" at bounding box center [140, 13] width 116 height 26
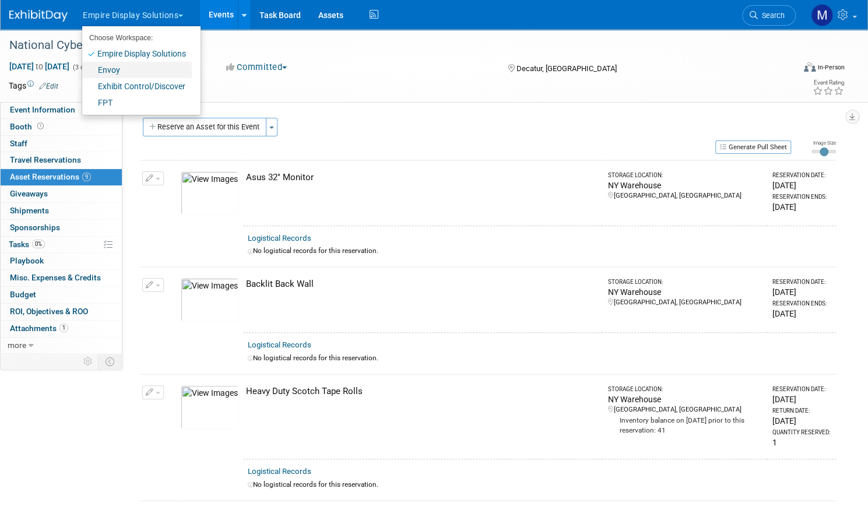
click at [168, 65] on link "Envoy" at bounding box center [137, 70] width 110 height 16
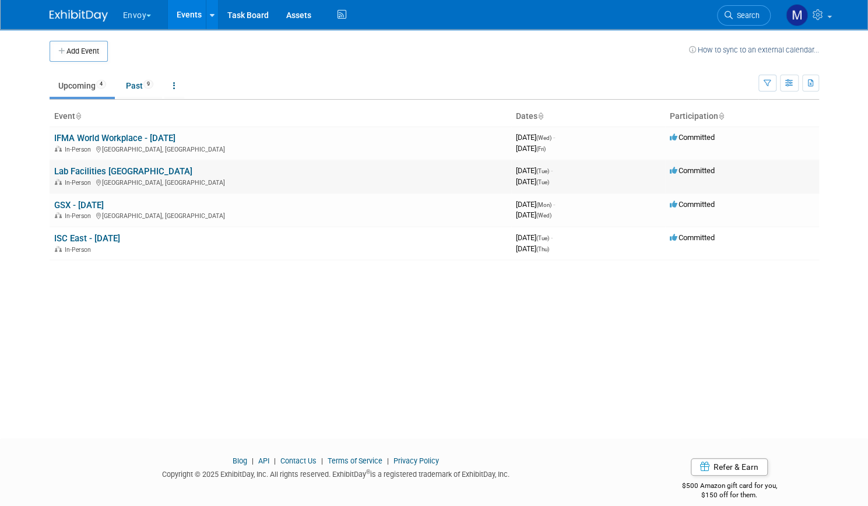
click at [132, 168] on link "Lab Facilities [GEOGRAPHIC_DATA]" at bounding box center [123, 171] width 138 height 10
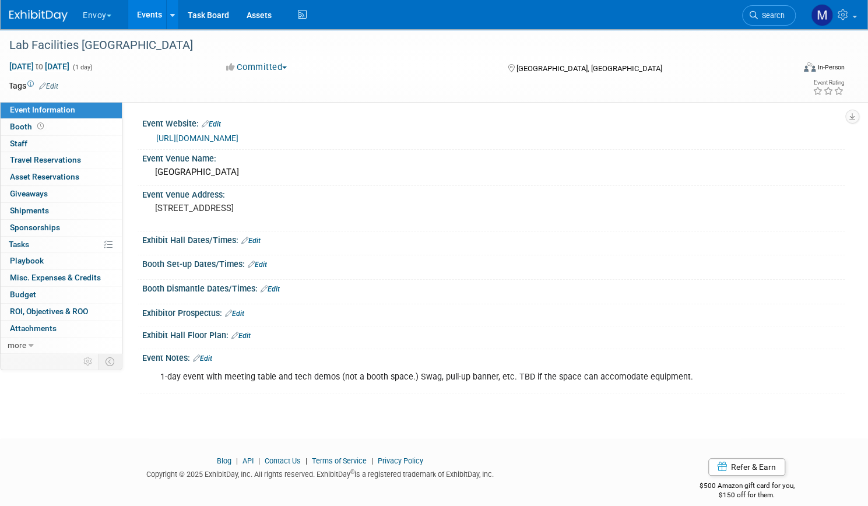
click at [171, 22] on link "Events" at bounding box center [149, 14] width 43 height 29
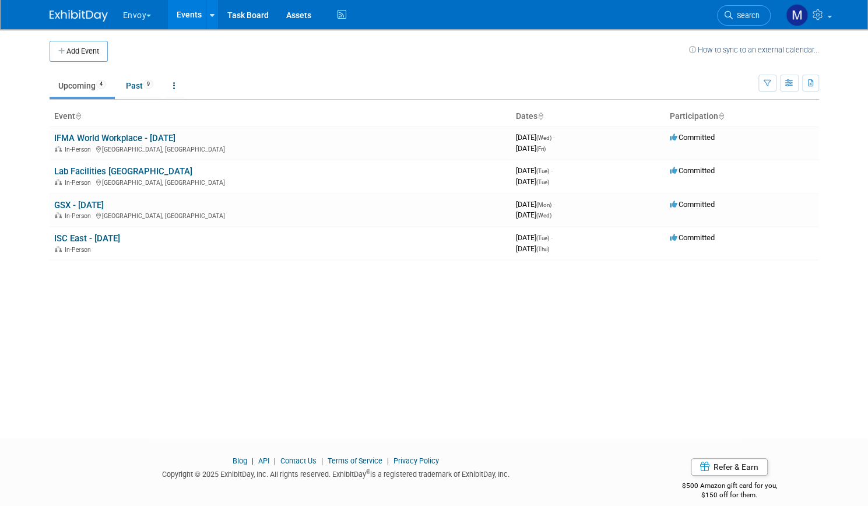
click at [128, 15] on button "Envoy" at bounding box center [144, 13] width 44 height 26
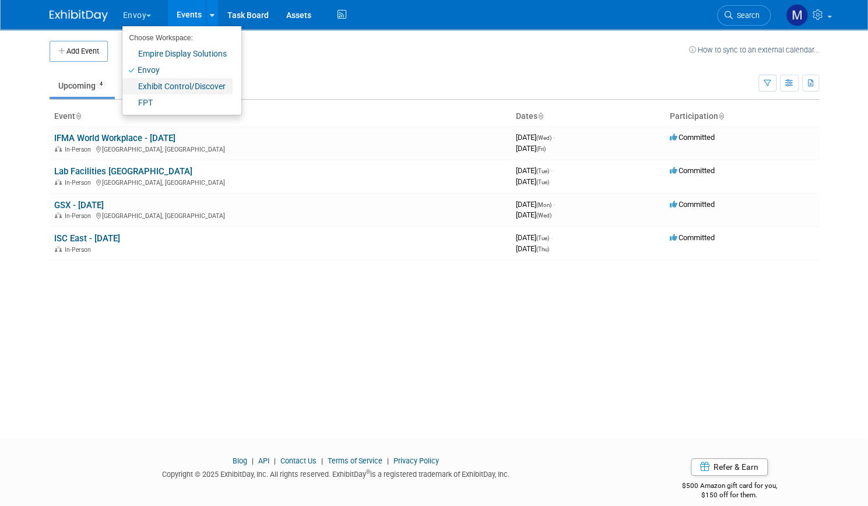
click at [137, 83] on link "Exhibit Control/Discover" at bounding box center [177, 86] width 110 height 16
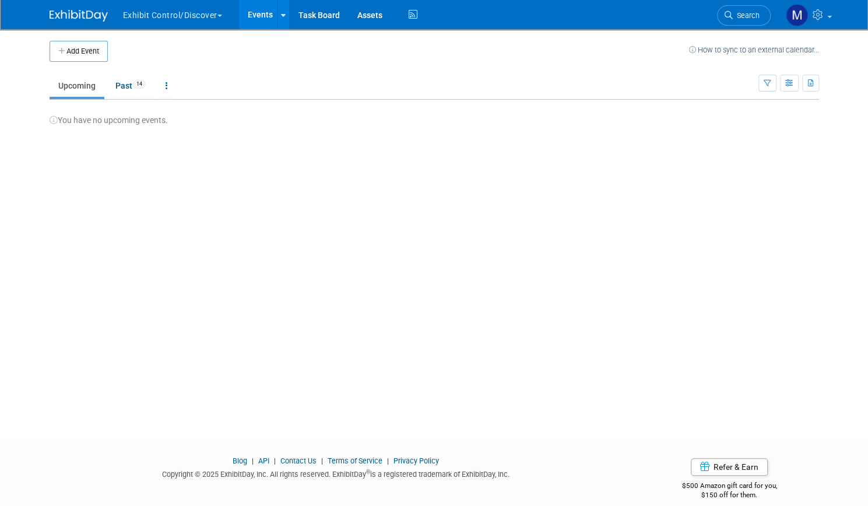
click at [156, 11] on button "Exhibit Control/Discover" at bounding box center [179, 13] width 115 height 26
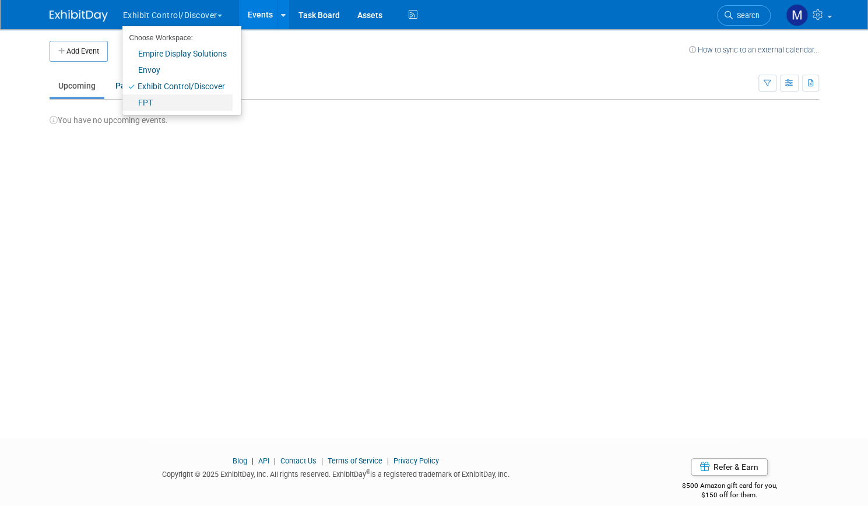
click at [146, 99] on link "FPT" at bounding box center [177, 102] width 110 height 16
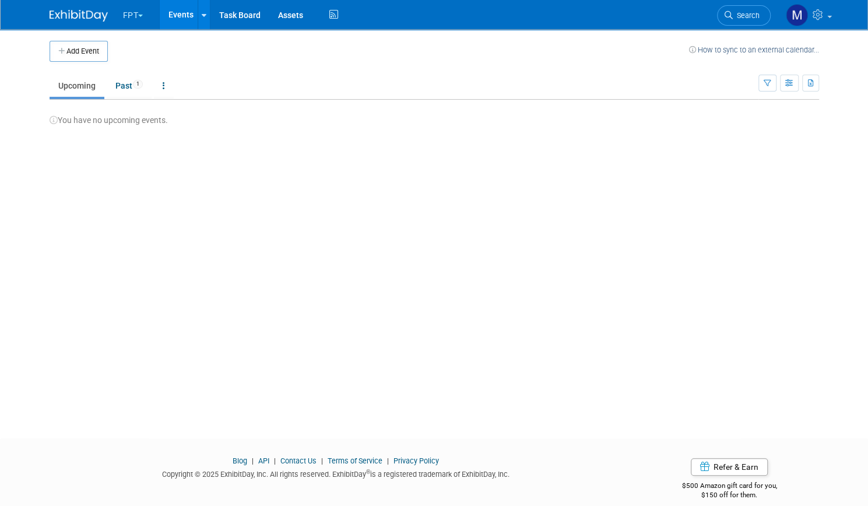
click at [133, 11] on button "FPT" at bounding box center [140, 13] width 36 height 26
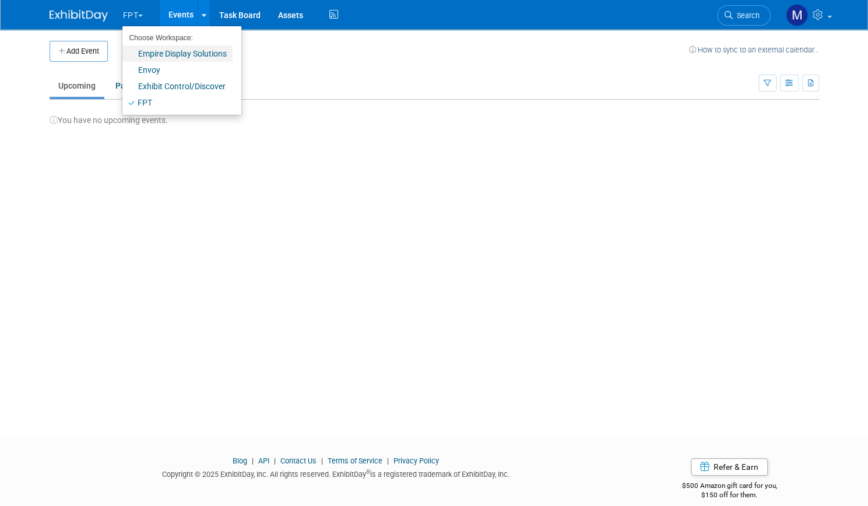
click at [142, 55] on link "Empire Display Solutions" at bounding box center [177, 53] width 110 height 16
